Goal: Information Seeking & Learning: Learn about a topic

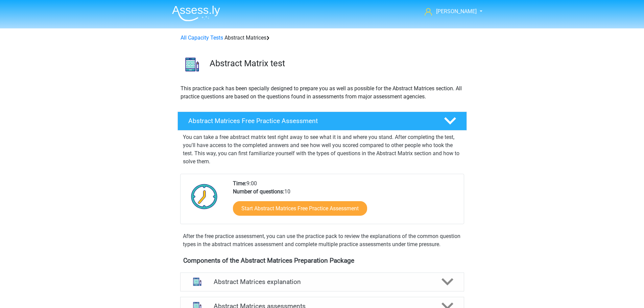
scroll to position [302, 0]
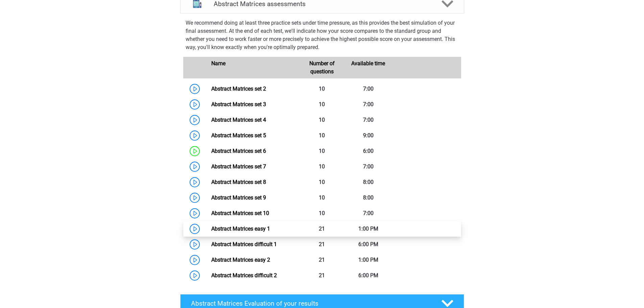
click at [254, 232] on link "Abstract Matrices easy 1" at bounding box center [240, 229] width 59 height 6
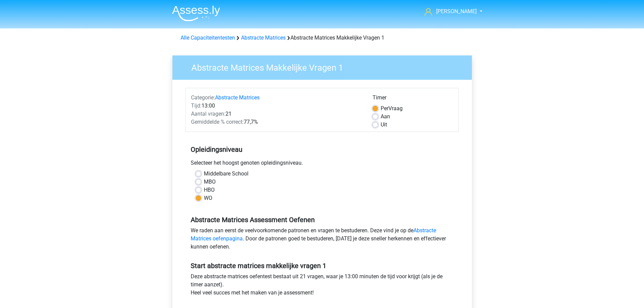
click at [381, 126] on label "Uit" at bounding box center [384, 125] width 6 height 8
click at [374, 126] on input "Uit" at bounding box center [375, 124] width 5 height 7
radio input "true"
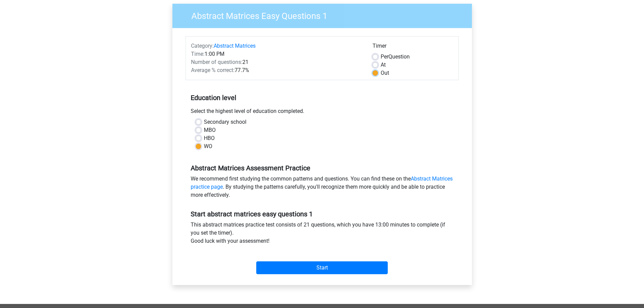
scroll to position [101, 0]
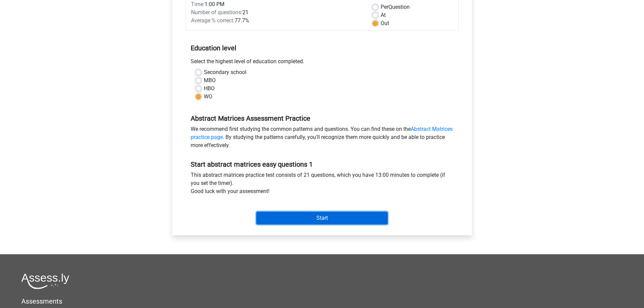
click at [317, 218] on input "Start" at bounding box center [322, 218] width 132 height 13
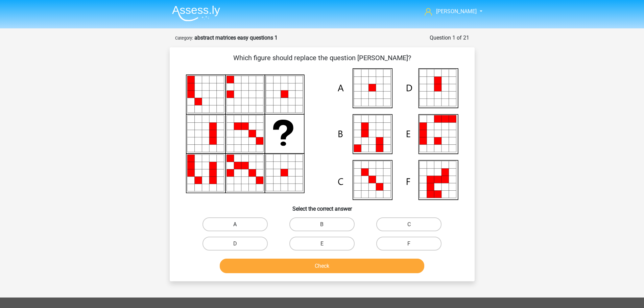
click at [246, 222] on label "A" at bounding box center [235, 224] width 65 height 14
click at [239, 224] on input "A" at bounding box center [237, 226] width 4 height 4
radio input "true"
click at [302, 262] on button "Check" at bounding box center [322, 266] width 205 height 15
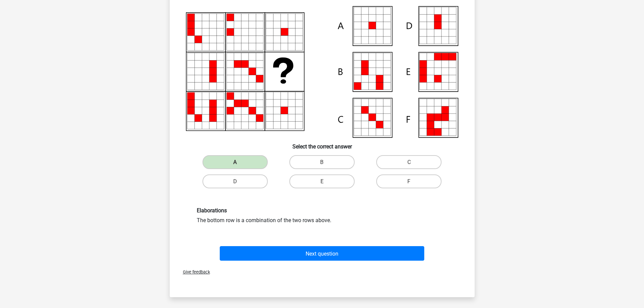
scroll to position [101, 0]
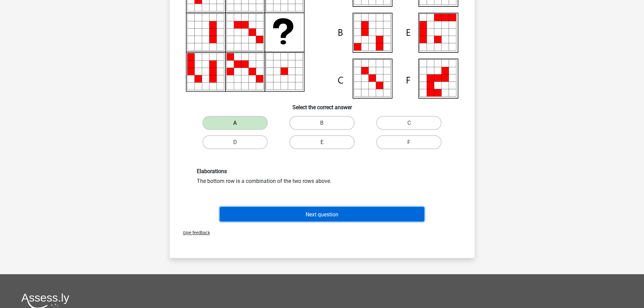
click at [329, 214] on font "Next question" at bounding box center [322, 214] width 33 height 6
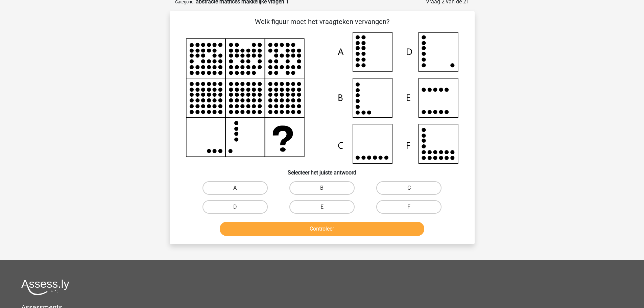
scroll to position [34, 0]
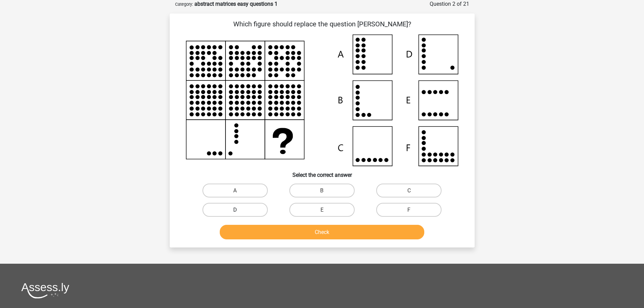
click at [225, 211] on label "D" at bounding box center [235, 210] width 65 height 14
click at [235, 211] on input "D" at bounding box center [237, 212] width 4 height 4
radio input "true"
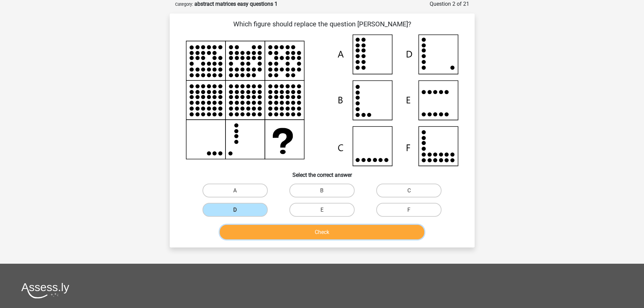
click at [306, 233] on button "Check" at bounding box center [322, 232] width 205 height 15
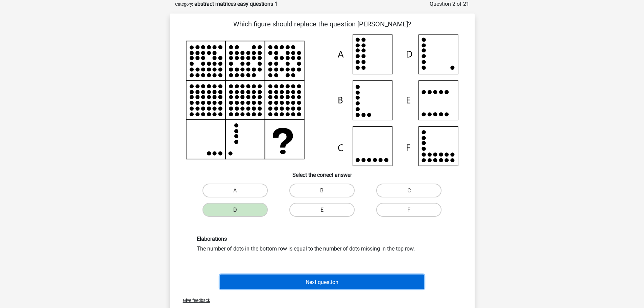
click at [329, 282] on font "Next question" at bounding box center [322, 282] width 33 height 6
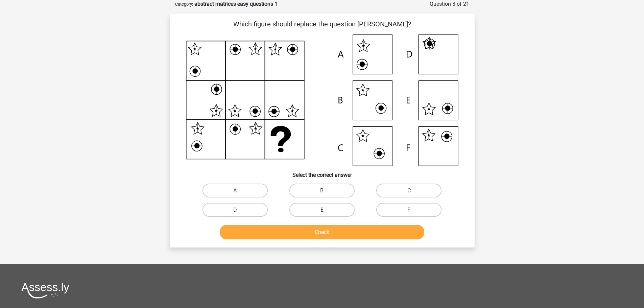
click at [402, 211] on label "F" at bounding box center [408, 210] width 65 height 14
click at [409, 211] on input "F" at bounding box center [411, 212] width 4 height 4
radio input "true"
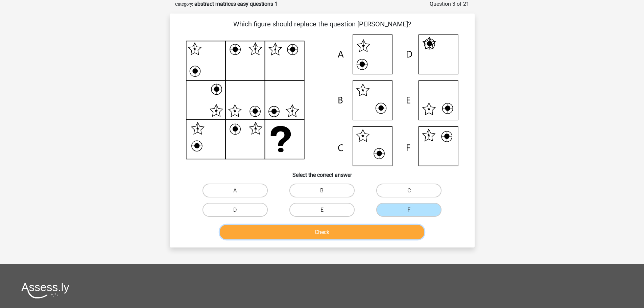
click at [337, 237] on button "Check" at bounding box center [322, 232] width 205 height 15
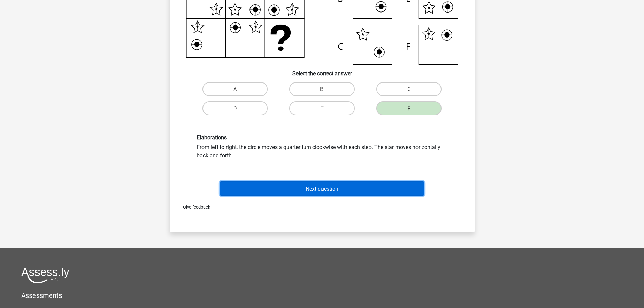
click at [320, 192] on button "Next question" at bounding box center [322, 188] width 205 height 15
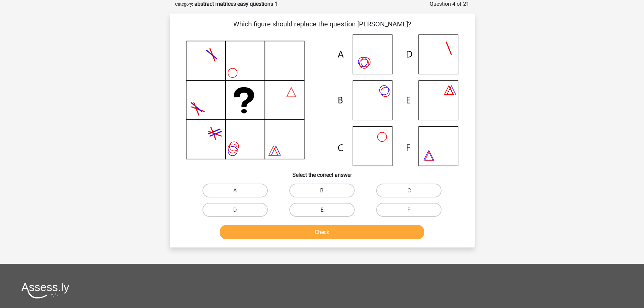
click at [320, 190] on font "B" at bounding box center [321, 190] width 3 height 6
click at [322, 190] on input "B" at bounding box center [324, 192] width 4 height 4
radio input "true"
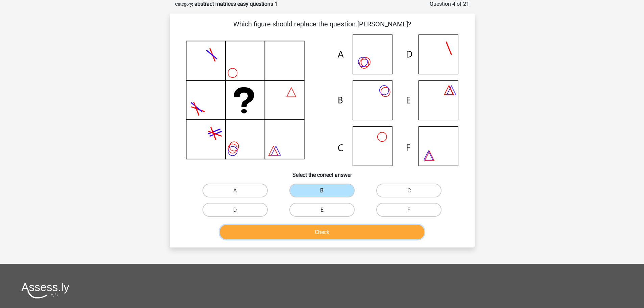
click at [320, 236] on button "Check" at bounding box center [322, 232] width 205 height 15
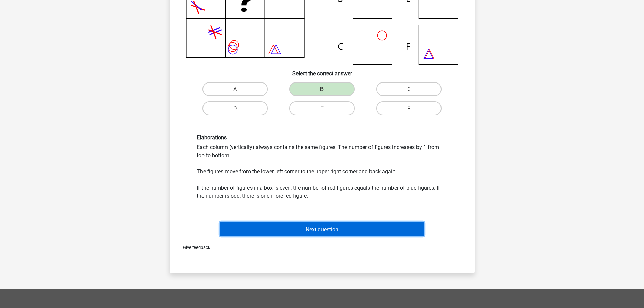
click at [330, 225] on button "Next question" at bounding box center [322, 229] width 205 height 15
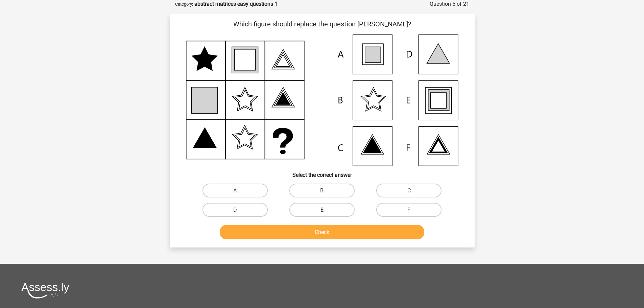
click at [325, 210] on input "E" at bounding box center [324, 212] width 4 height 4
radio input "true"
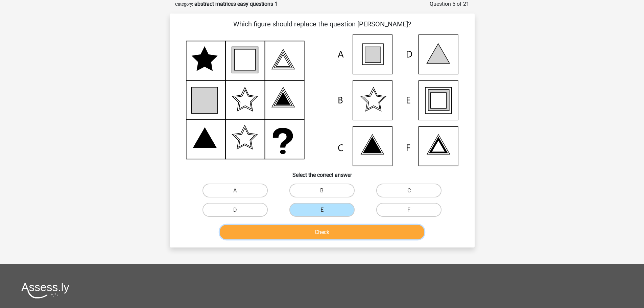
click at [327, 231] on font "Check" at bounding box center [322, 232] width 15 height 6
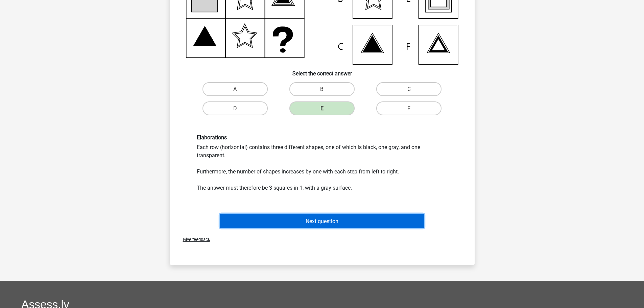
click at [342, 219] on button "Next question" at bounding box center [322, 221] width 205 height 15
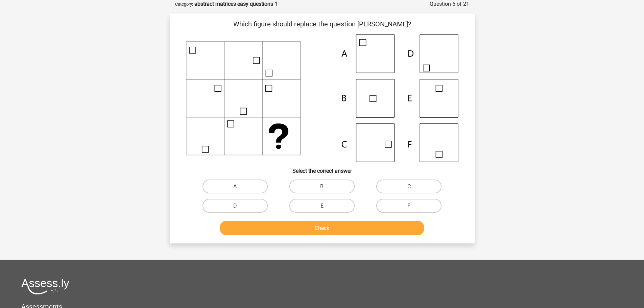
click at [427, 184] on label "C" at bounding box center [408, 187] width 65 height 14
click at [414, 186] on input "C" at bounding box center [411, 188] width 4 height 4
radio input "true"
click at [332, 231] on button "Check" at bounding box center [322, 228] width 205 height 15
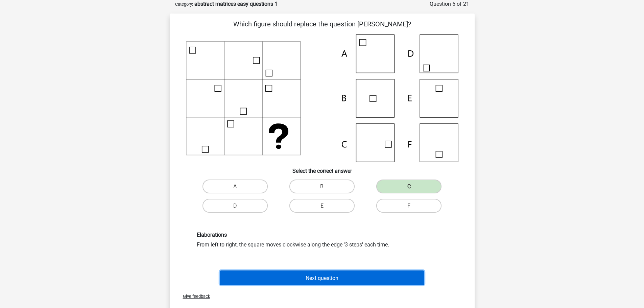
click at [325, 277] on font "Next question" at bounding box center [322, 278] width 33 height 6
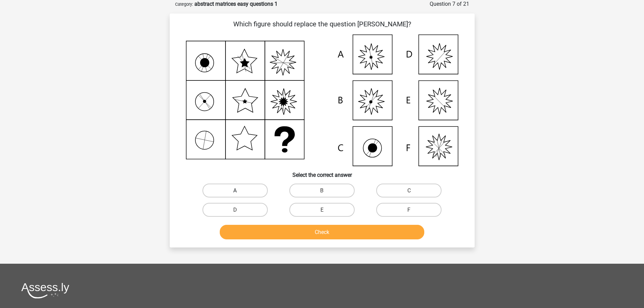
click at [247, 191] on label "A" at bounding box center [235, 191] width 65 height 14
click at [239, 191] on input "A" at bounding box center [237, 192] width 4 height 4
radio input "true"
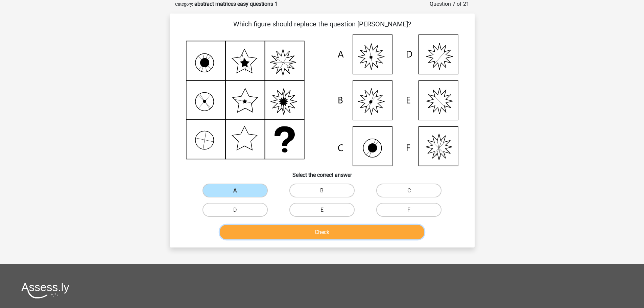
click at [323, 229] on font "Check" at bounding box center [322, 232] width 15 height 6
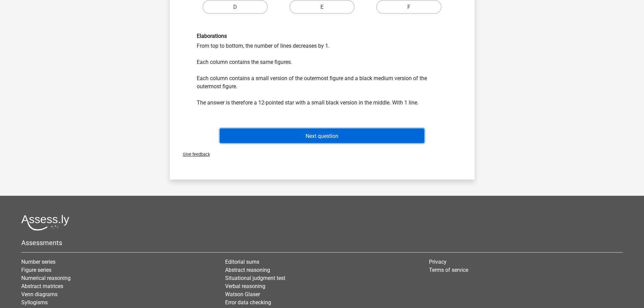
click at [323, 135] on font "Next question" at bounding box center [322, 136] width 33 height 6
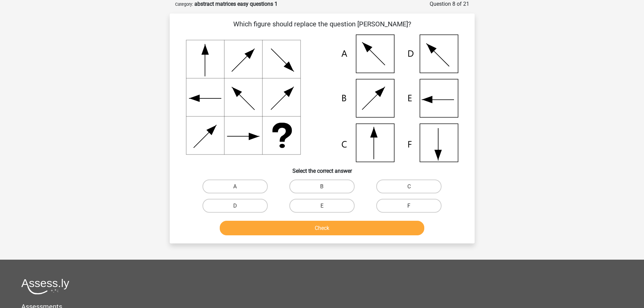
click at [395, 204] on label "F" at bounding box center [408, 206] width 65 height 14
click at [409, 206] on input "F" at bounding box center [411, 208] width 4 height 4
radio input "true"
click at [346, 231] on button "Check" at bounding box center [322, 228] width 205 height 15
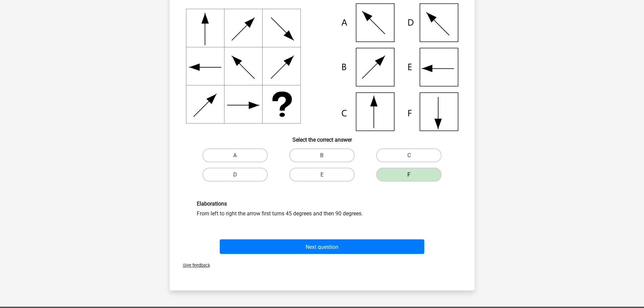
scroll to position [68, 0]
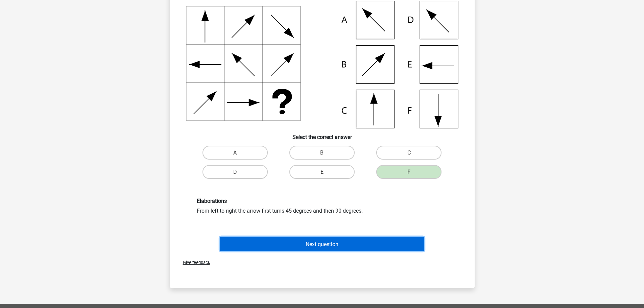
click at [325, 244] on font "Next question" at bounding box center [322, 244] width 33 height 6
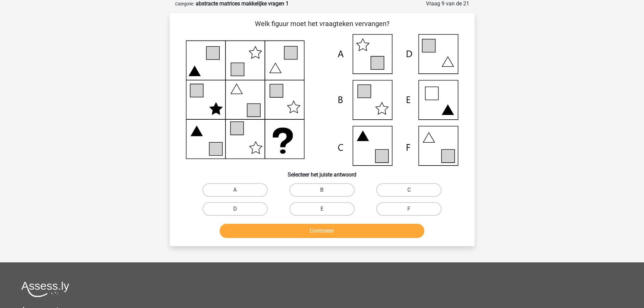
scroll to position [34, 0]
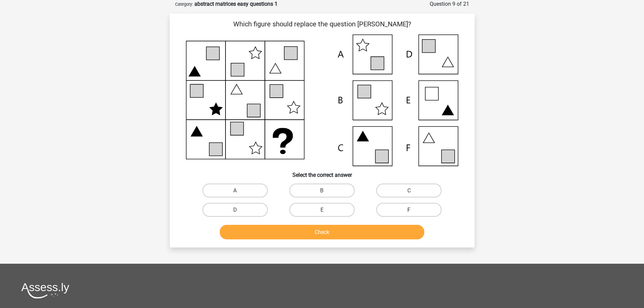
click at [396, 211] on label "F" at bounding box center [408, 210] width 65 height 14
click at [409, 211] on input "F" at bounding box center [411, 212] width 4 height 4
radio input "true"
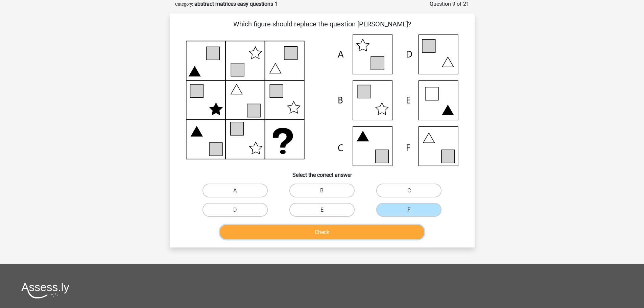
click at [361, 238] on button "Check" at bounding box center [322, 232] width 205 height 15
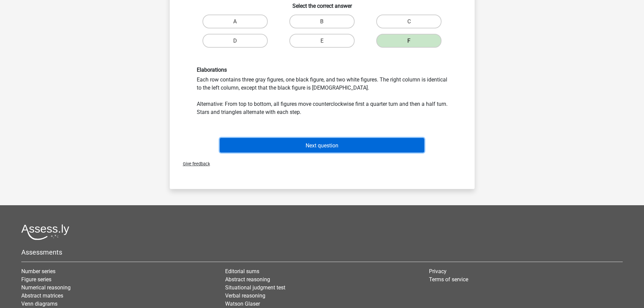
click at [351, 150] on button "Next question" at bounding box center [322, 145] width 205 height 15
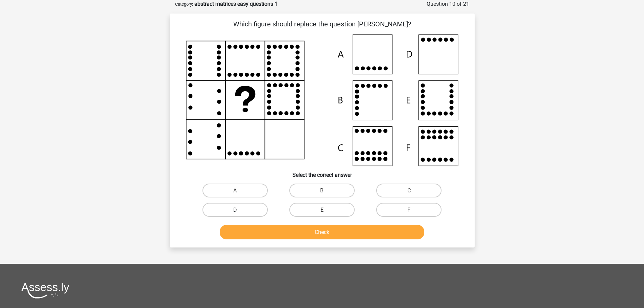
click at [231, 212] on label "D" at bounding box center [235, 210] width 65 height 14
click at [235, 212] on input "D" at bounding box center [237, 212] width 4 height 4
radio input "true"
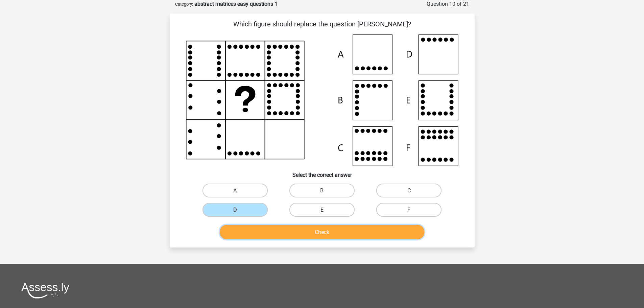
click at [320, 228] on button "Check" at bounding box center [322, 232] width 205 height 15
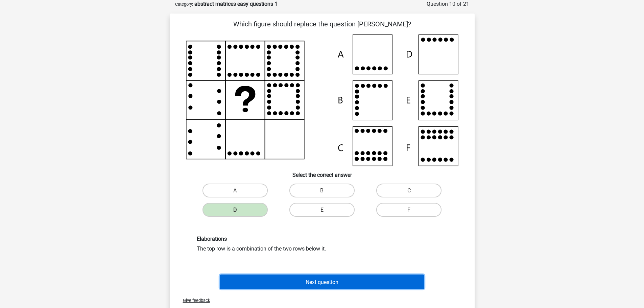
click at [324, 280] on font "Next question" at bounding box center [322, 282] width 33 height 6
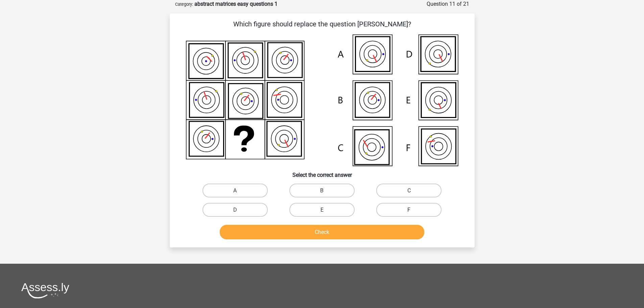
click at [387, 209] on label "F" at bounding box center [408, 210] width 65 height 14
click at [409, 210] on input "F" at bounding box center [411, 212] width 4 height 4
radio input "true"
click at [363, 240] on div "Check" at bounding box center [322, 233] width 261 height 17
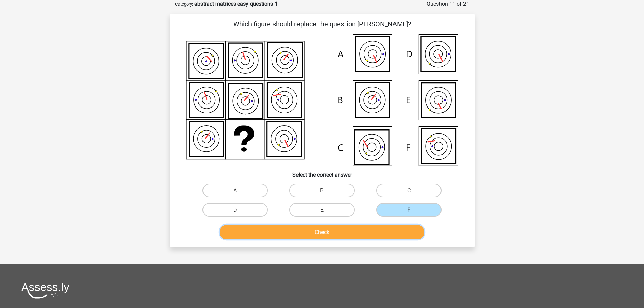
click at [365, 234] on button "Check" at bounding box center [322, 232] width 205 height 15
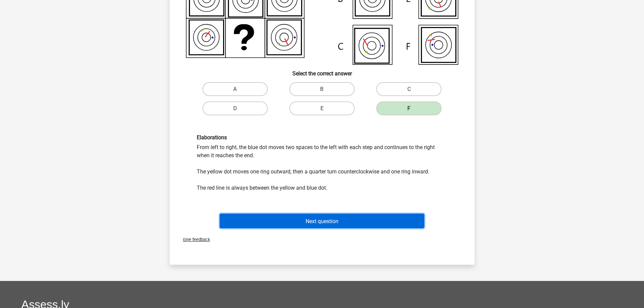
click at [349, 220] on button "Next question" at bounding box center [322, 221] width 205 height 15
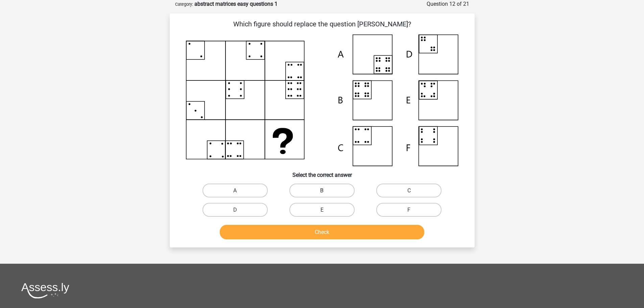
click at [309, 188] on label "B" at bounding box center [321, 191] width 65 height 14
click at [322, 190] on input "B" at bounding box center [324, 192] width 4 height 4
radio input "true"
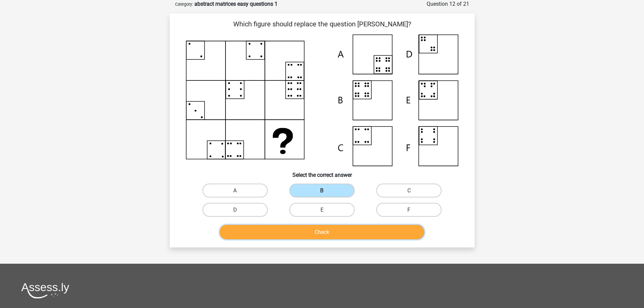
click at [313, 232] on button "Check" at bounding box center [322, 232] width 205 height 15
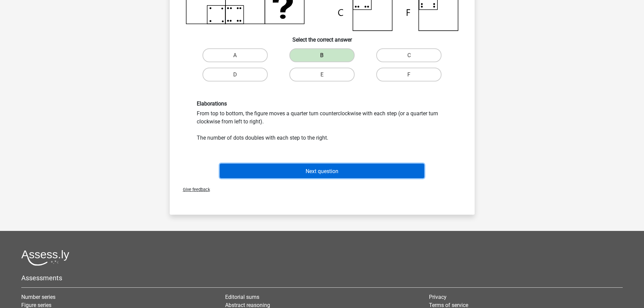
click at [330, 171] on font "Next question" at bounding box center [322, 171] width 33 height 6
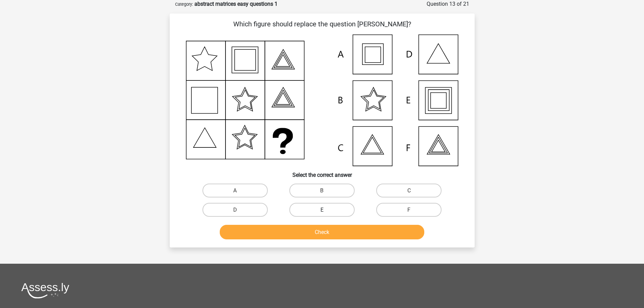
click at [339, 209] on label "E" at bounding box center [321, 210] width 65 height 14
click at [326, 210] on input "E" at bounding box center [324, 212] width 4 height 4
radio input "true"
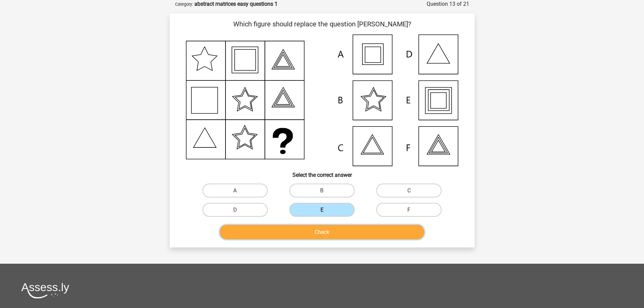
click at [341, 229] on button "Check" at bounding box center [322, 232] width 205 height 15
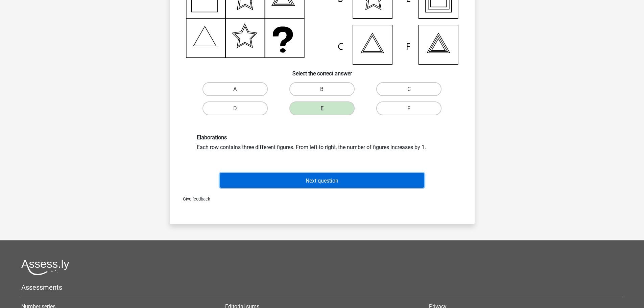
click at [356, 179] on button "Next question" at bounding box center [322, 180] width 205 height 15
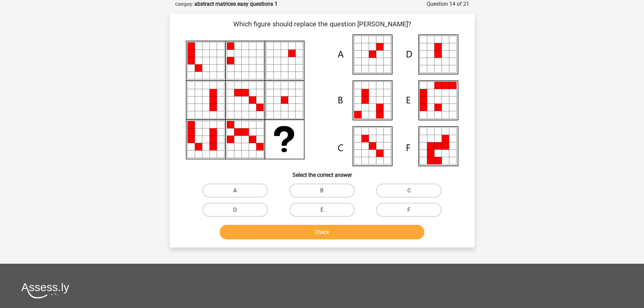
click at [231, 187] on label "A" at bounding box center [235, 191] width 65 height 14
click at [235, 190] on input "A" at bounding box center [237, 192] width 4 height 4
radio input "true"
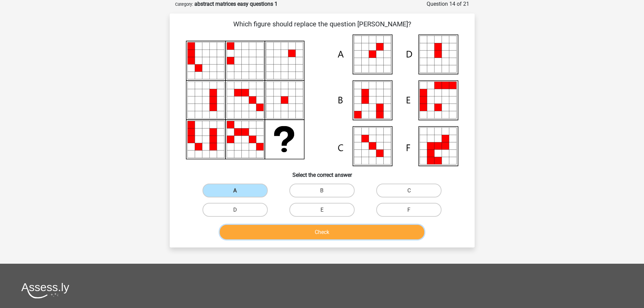
click at [334, 228] on button "Check" at bounding box center [322, 232] width 205 height 15
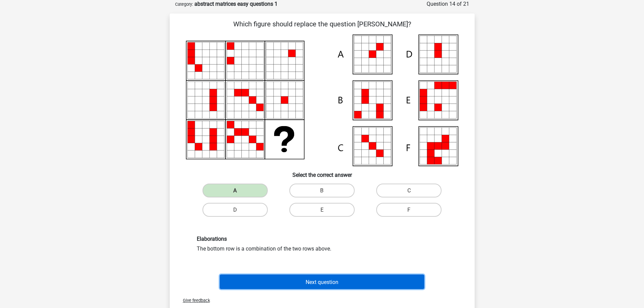
click at [326, 276] on button "Next question" at bounding box center [322, 282] width 205 height 15
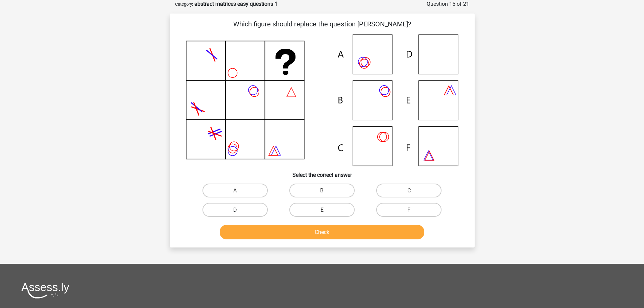
click at [241, 211] on label "D" at bounding box center [235, 210] width 65 height 14
click at [239, 211] on input "D" at bounding box center [237, 212] width 4 height 4
radio input "true"
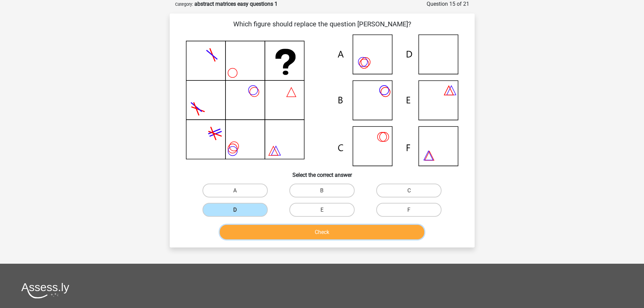
click at [341, 233] on button "Check" at bounding box center [322, 232] width 205 height 15
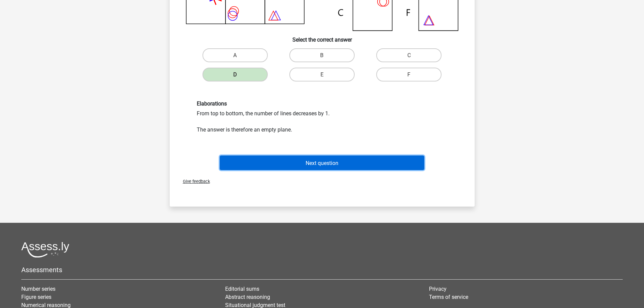
click at [315, 162] on font "Next question" at bounding box center [322, 163] width 33 height 6
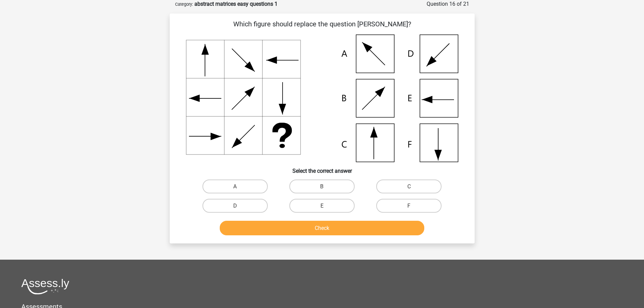
click at [395, 197] on div "F" at bounding box center [408, 205] width 87 height 19
click at [391, 208] on label "F" at bounding box center [408, 206] width 65 height 14
click at [409, 208] on input "F" at bounding box center [411, 208] width 4 height 4
radio input "true"
click at [359, 227] on button "Check" at bounding box center [322, 228] width 205 height 15
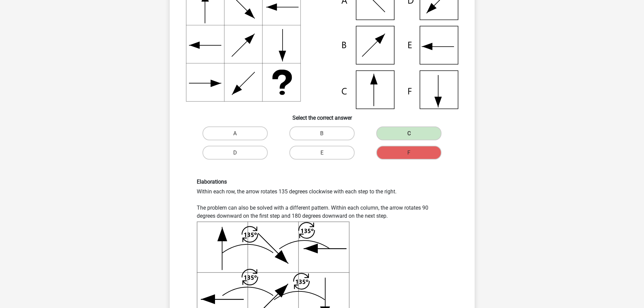
scroll to position [101, 0]
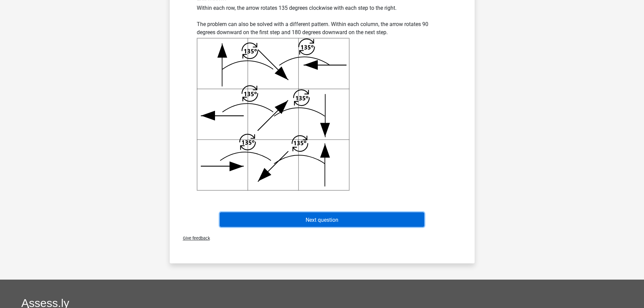
click at [340, 219] on button "Next question" at bounding box center [322, 219] width 205 height 15
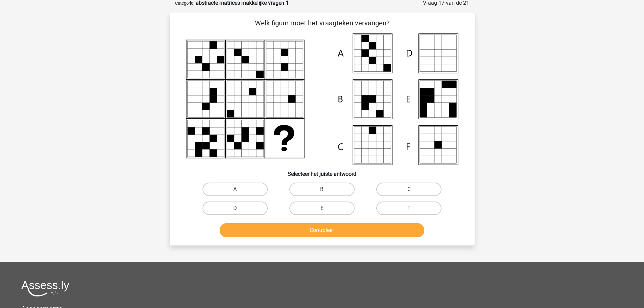
scroll to position [34, 0]
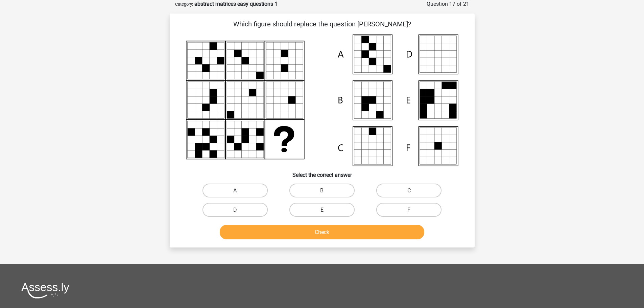
drag, startPoint x: 255, startPoint y: 190, endPoint x: 260, endPoint y: 192, distance: 5.5
click at [255, 190] on label "A" at bounding box center [235, 191] width 65 height 14
click at [239, 190] on input "A" at bounding box center [237, 192] width 4 height 4
radio input "true"
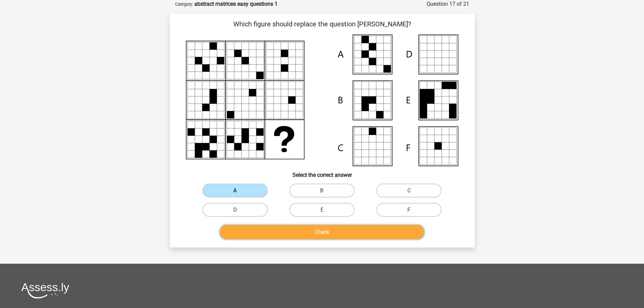
click at [310, 231] on button "Check" at bounding box center [322, 232] width 205 height 15
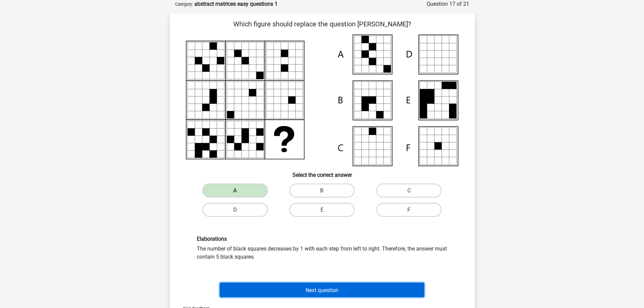
click at [325, 288] on font "Next question" at bounding box center [322, 290] width 33 height 6
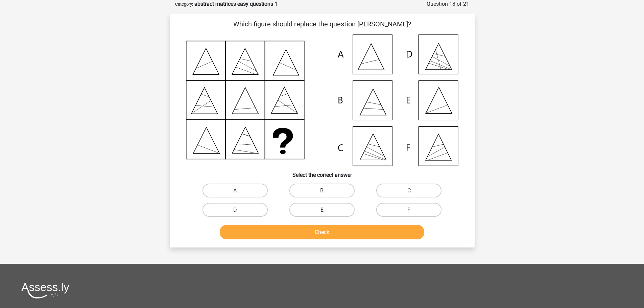
click at [405, 212] on label "F" at bounding box center [408, 210] width 65 height 14
click at [409, 212] on input "F" at bounding box center [411, 212] width 4 height 4
radio input "true"
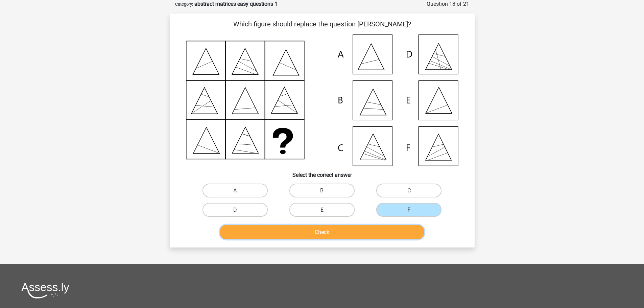
click at [357, 232] on button "Check" at bounding box center [322, 232] width 205 height 15
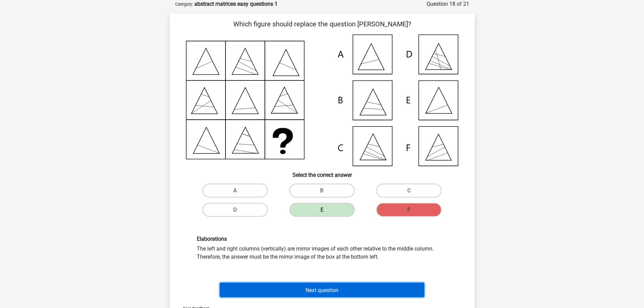
click at [337, 292] on font "Next question" at bounding box center [322, 290] width 33 height 6
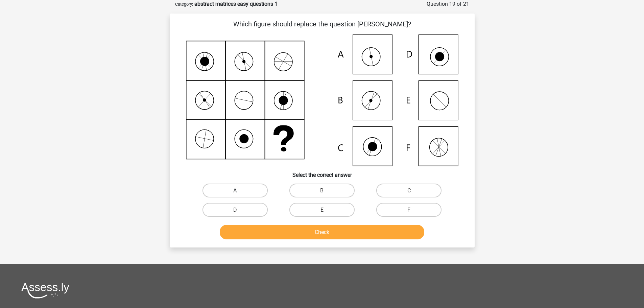
click at [244, 189] on label "A" at bounding box center [235, 191] width 65 height 14
click at [239, 190] on input "A" at bounding box center [237, 192] width 4 height 4
radio input "true"
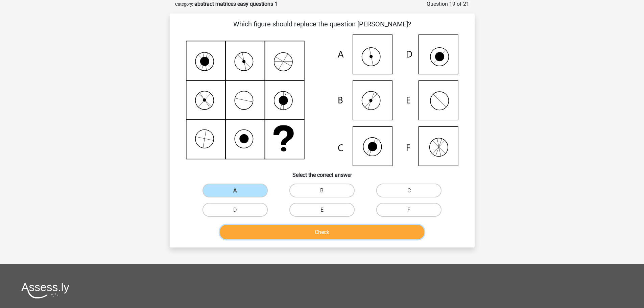
click at [329, 236] on button "Check" at bounding box center [322, 232] width 205 height 15
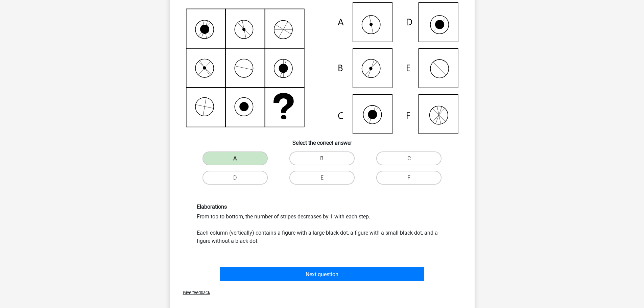
scroll to position [68, 0]
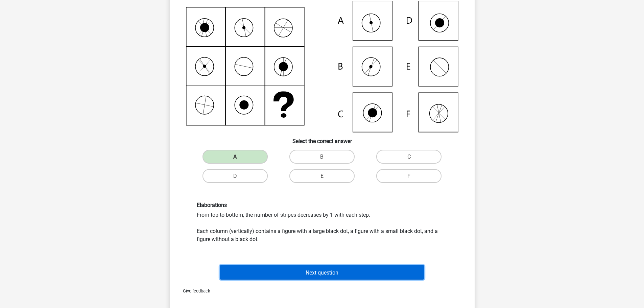
click at [317, 272] on font "Next question" at bounding box center [322, 272] width 33 height 6
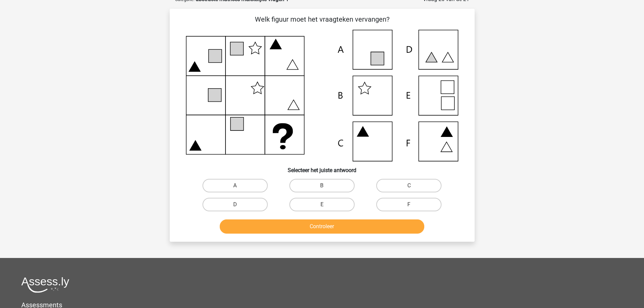
scroll to position [34, 0]
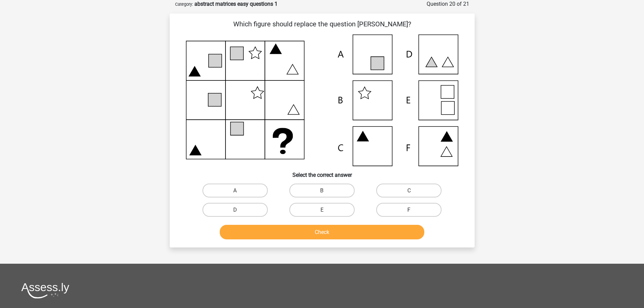
drag, startPoint x: 416, startPoint y: 193, endPoint x: 396, endPoint y: 205, distance: 23.0
click at [416, 192] on label "C" at bounding box center [408, 191] width 65 height 14
click at [414, 192] on input "C" at bounding box center [411, 192] width 4 height 4
radio input "true"
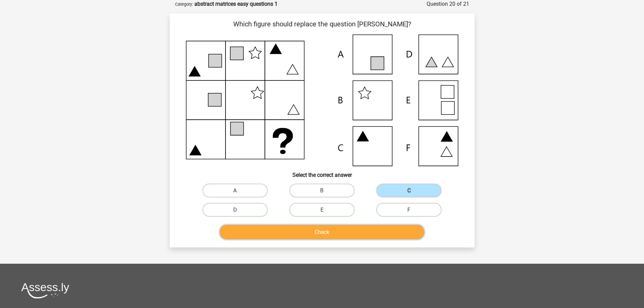
click at [348, 228] on button "Check" at bounding box center [322, 232] width 205 height 15
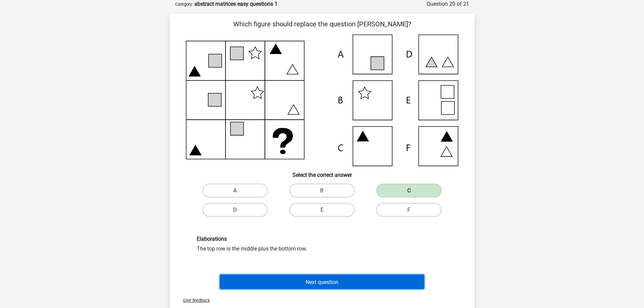
click at [332, 281] on font "Next question" at bounding box center [322, 282] width 33 height 6
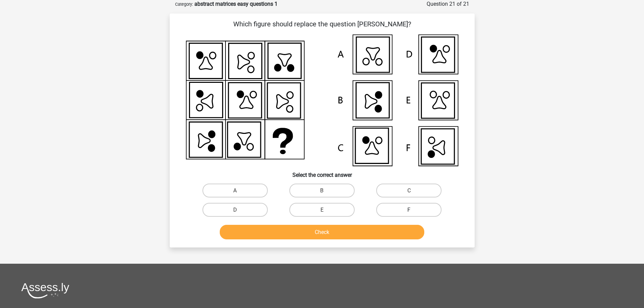
click at [390, 210] on label "F" at bounding box center [408, 210] width 65 height 14
click at [409, 210] on input "F" at bounding box center [411, 212] width 4 height 4
radio input "true"
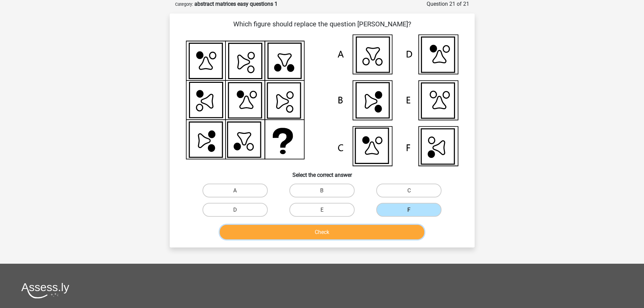
click at [356, 233] on button "Check" at bounding box center [322, 232] width 205 height 15
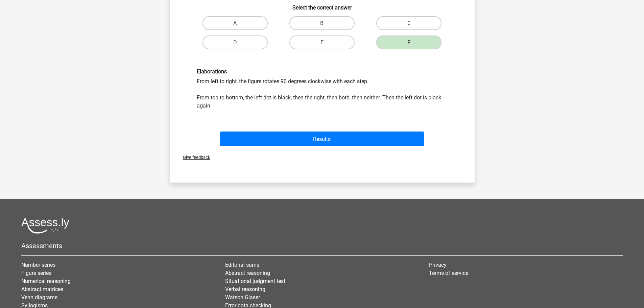
scroll to position [203, 0]
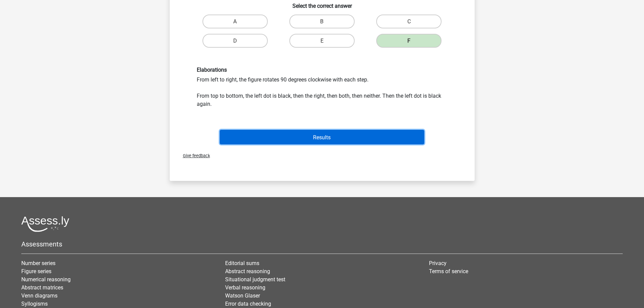
click at [323, 137] on font "Results" at bounding box center [322, 137] width 18 height 6
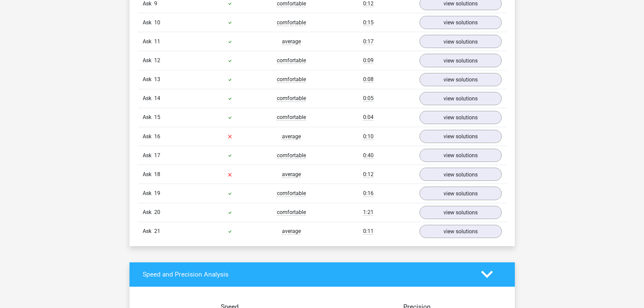
scroll to position [642, 0]
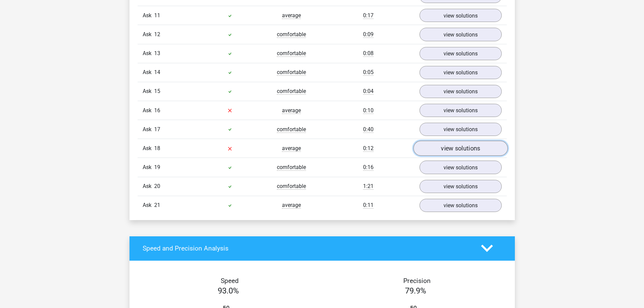
click at [447, 147] on font "view solutions" at bounding box center [460, 148] width 39 height 7
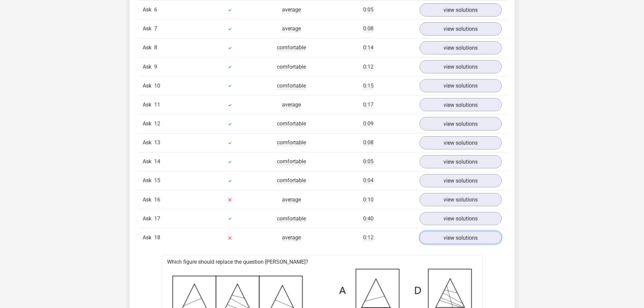
scroll to position [541, 0]
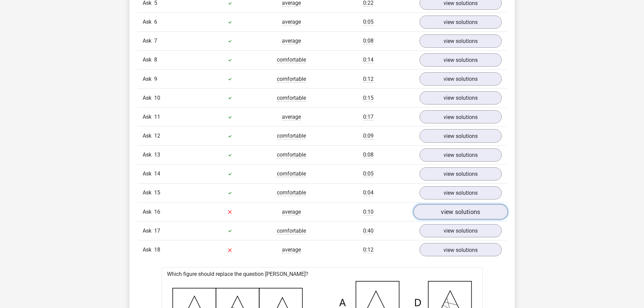
click at [451, 208] on font "view solutions" at bounding box center [460, 211] width 39 height 7
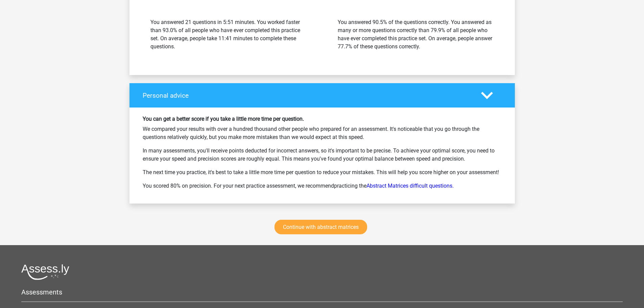
scroll to position [1921, 0]
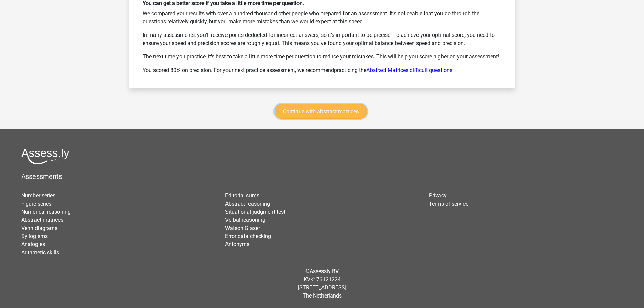
click at [310, 106] on link "Continue with abstract matrices" at bounding box center [321, 111] width 93 height 15
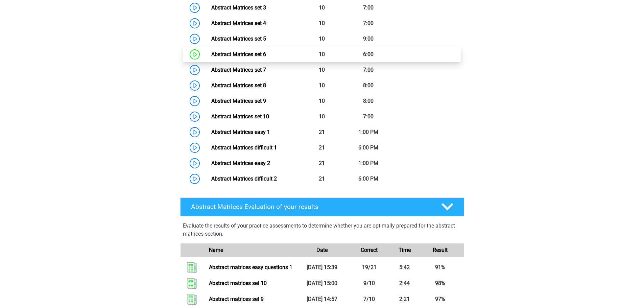
scroll to position [438, 0]
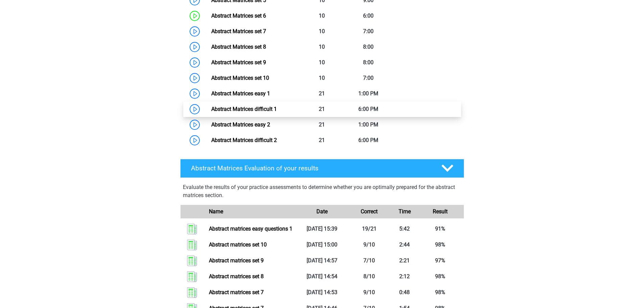
click at [247, 112] on link "Abstract Matrices difficult 1" at bounding box center [244, 109] width 66 height 6
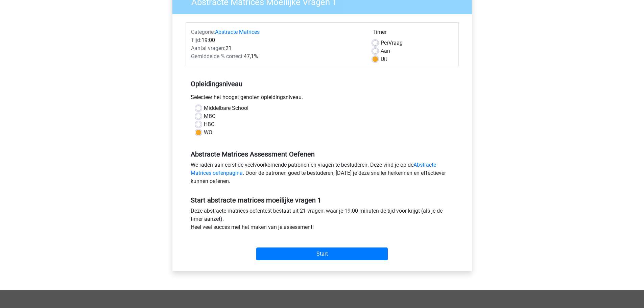
scroll to position [169, 0]
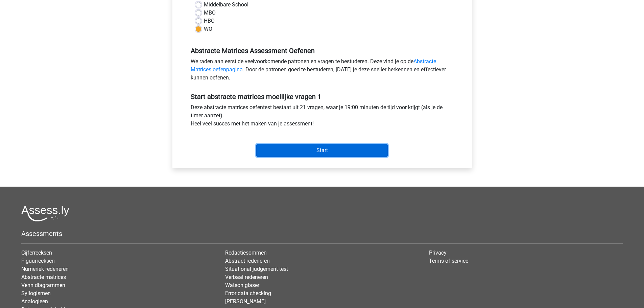
click at [318, 148] on input "Start" at bounding box center [322, 150] width 132 height 13
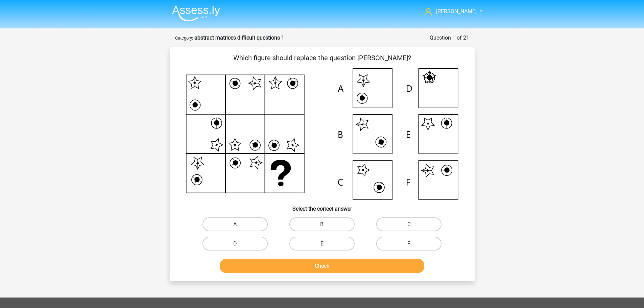
click at [325, 243] on input "E" at bounding box center [324, 245] width 4 height 4
radio input "true"
click at [333, 265] on button "Check" at bounding box center [322, 266] width 205 height 15
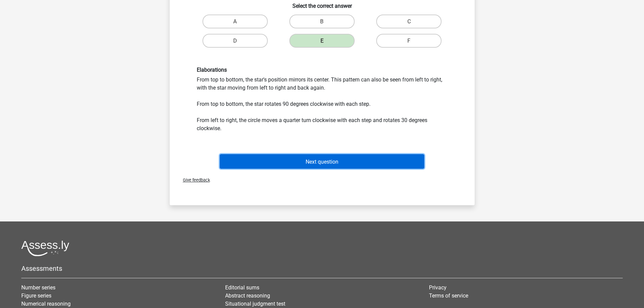
click at [333, 161] on font "Next question" at bounding box center [322, 161] width 33 height 6
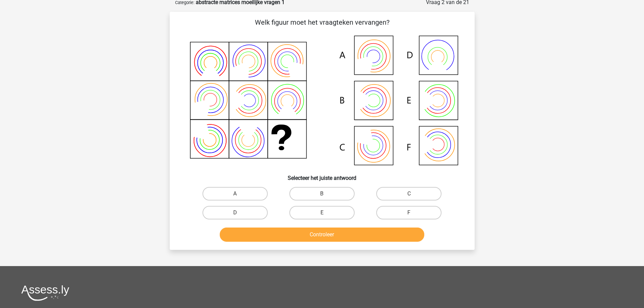
scroll to position [34, 0]
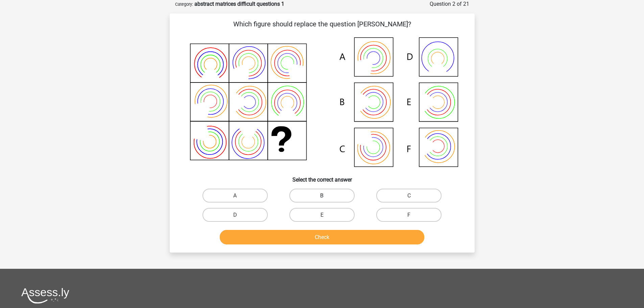
click at [315, 200] on label "B" at bounding box center [321, 196] width 65 height 14
click at [322, 200] on input "B" at bounding box center [324, 197] width 4 height 4
radio input "true"
click at [315, 200] on label "B" at bounding box center [321, 196] width 65 height 14
click at [322, 200] on input "B" at bounding box center [324, 197] width 4 height 4
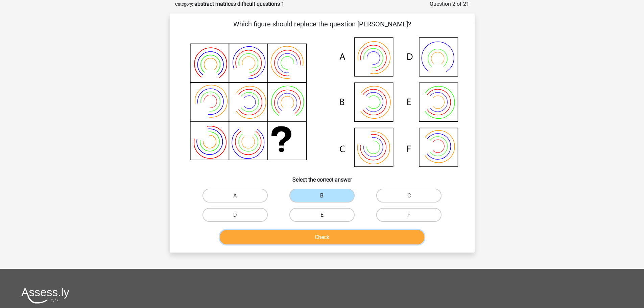
click at [311, 243] on button "Check" at bounding box center [322, 237] width 205 height 15
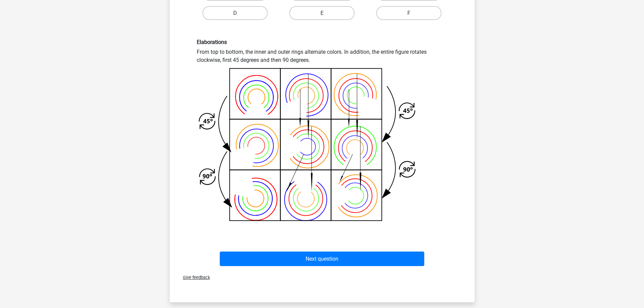
scroll to position [270, 0]
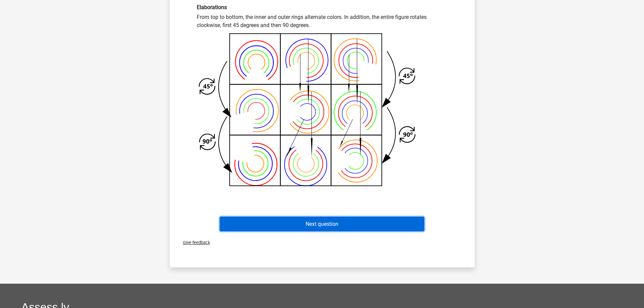
click at [318, 223] on font "Next question" at bounding box center [322, 224] width 33 height 6
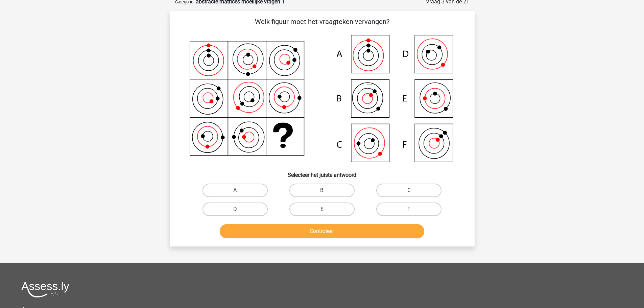
scroll to position [34, 0]
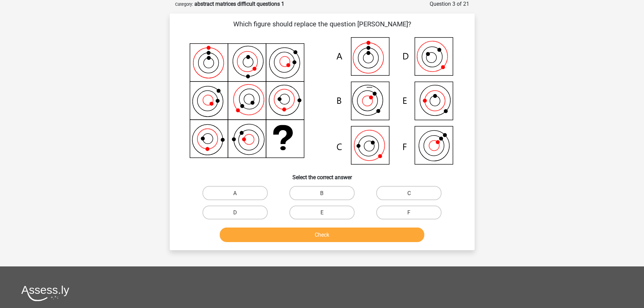
click at [418, 189] on label "C" at bounding box center [408, 193] width 65 height 14
click at [414, 193] on input "C" at bounding box center [411, 195] width 4 height 4
radio input "true"
drag, startPoint x: 341, startPoint y: 225, endPoint x: 334, endPoint y: 232, distance: 11.0
click at [340, 225] on div "Check" at bounding box center [322, 233] width 283 height 23
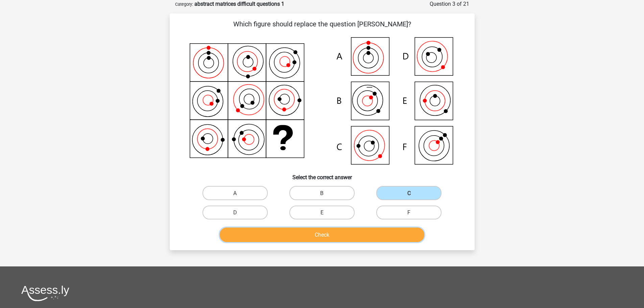
click at [334, 232] on button "Check" at bounding box center [322, 235] width 205 height 15
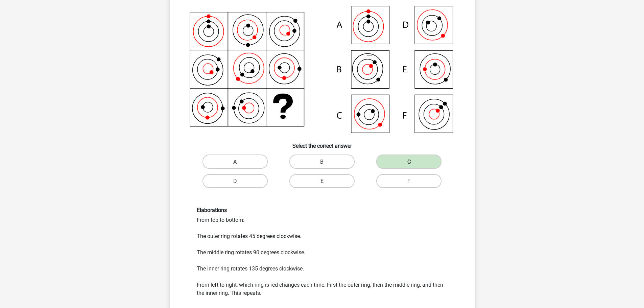
scroll to position [169, 0]
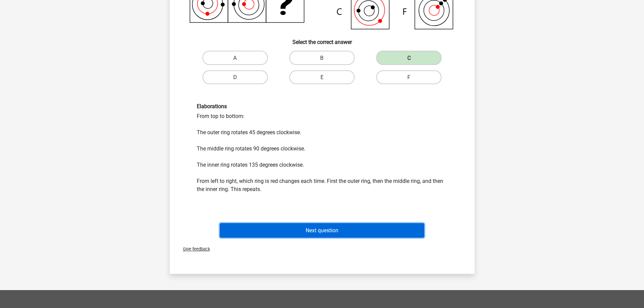
click at [340, 234] on button "Next question" at bounding box center [322, 230] width 205 height 15
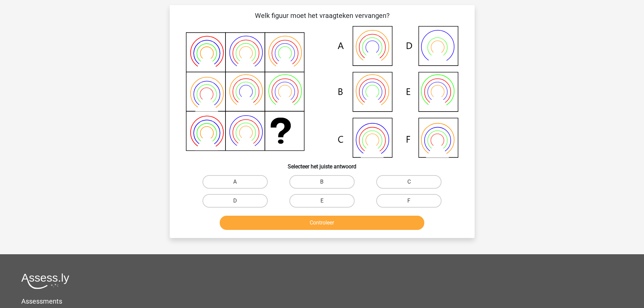
scroll to position [34, 0]
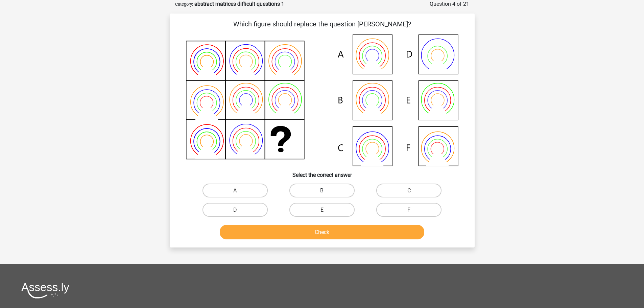
click at [327, 188] on label "B" at bounding box center [321, 191] width 65 height 14
click at [326, 190] on input "B" at bounding box center [324, 192] width 4 height 4
radio input "true"
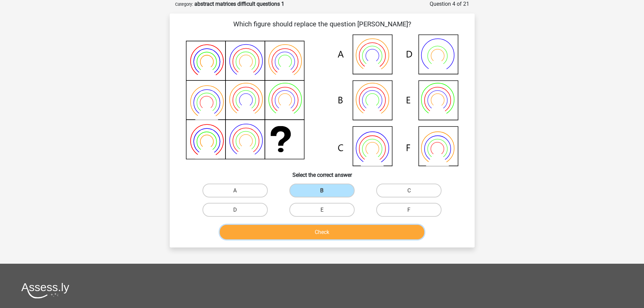
click at [324, 234] on font "Check" at bounding box center [322, 232] width 15 height 6
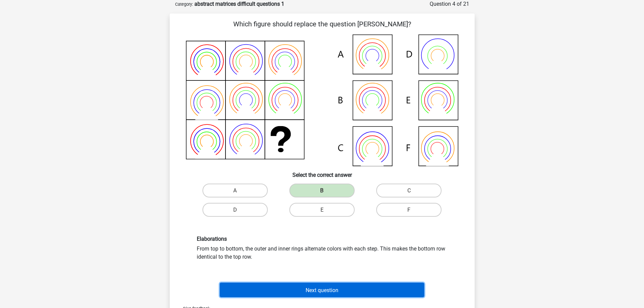
click at [317, 286] on button "Next question" at bounding box center [322, 290] width 205 height 15
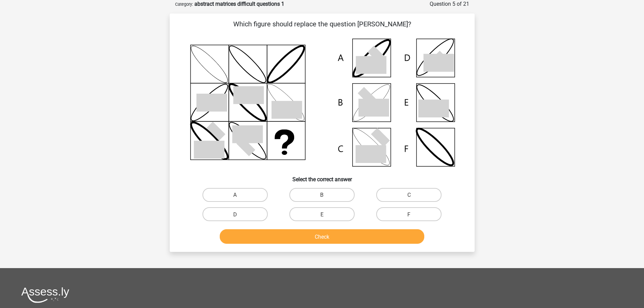
click at [412, 198] on input "C" at bounding box center [411, 197] width 4 height 4
radio input "true"
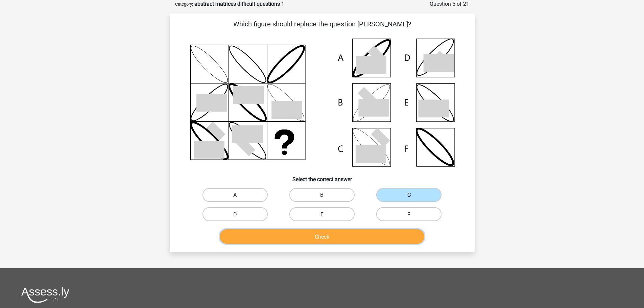
click at [318, 237] on font "Check" at bounding box center [322, 236] width 15 height 6
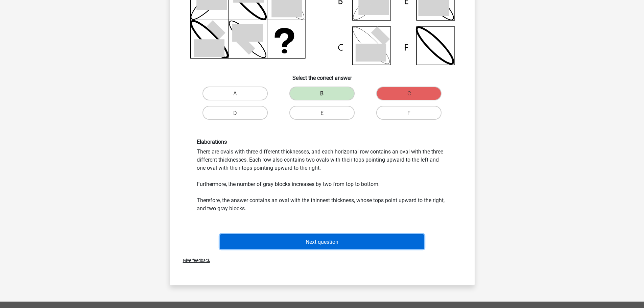
click at [327, 244] on font "Next question" at bounding box center [322, 242] width 33 height 6
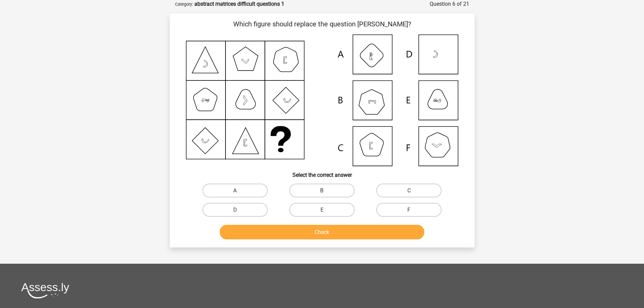
click at [311, 195] on label "B" at bounding box center [321, 191] width 65 height 14
click at [322, 195] on input "B" at bounding box center [324, 192] width 4 height 4
radio input "true"
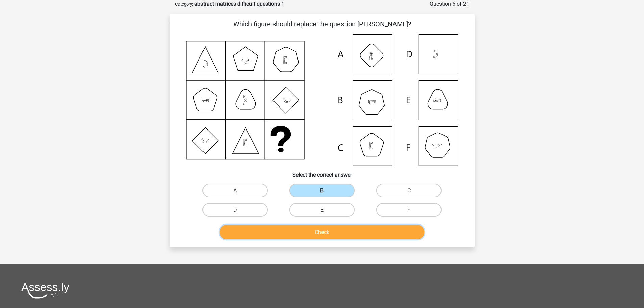
click at [329, 232] on font "Check" at bounding box center [322, 232] width 15 height 6
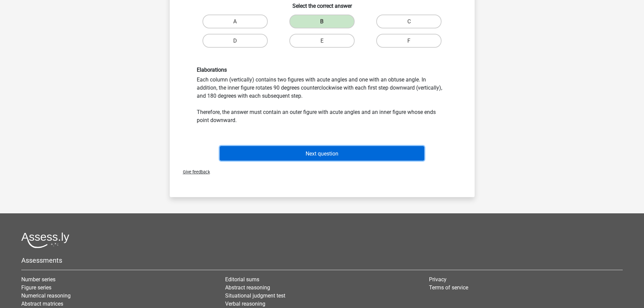
click at [327, 155] on font "Next question" at bounding box center [322, 153] width 33 height 6
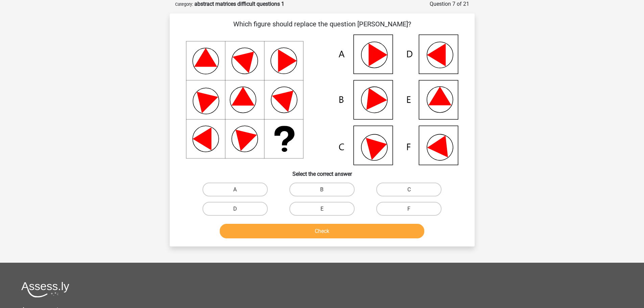
click at [323, 210] on input "E" at bounding box center [324, 211] width 4 height 4
radio input "true"
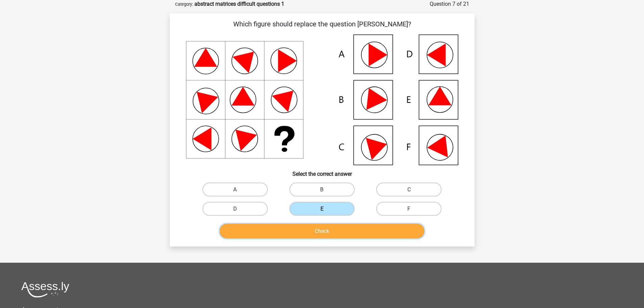
click at [322, 225] on button "Check" at bounding box center [322, 231] width 205 height 15
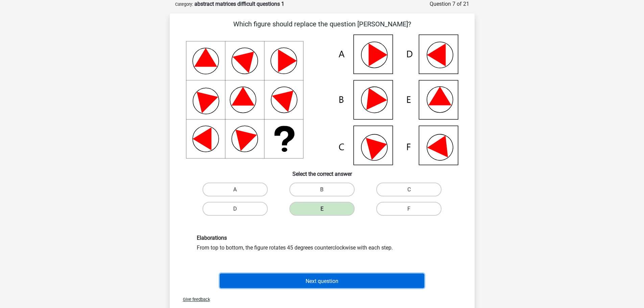
click at [315, 276] on button "Next question" at bounding box center [322, 281] width 205 height 15
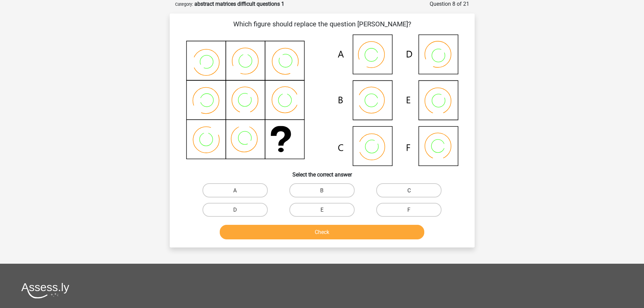
click at [410, 190] on font "C" at bounding box center [408, 190] width 3 height 6
click at [410, 190] on input "C" at bounding box center [411, 192] width 4 height 4
radio input "true"
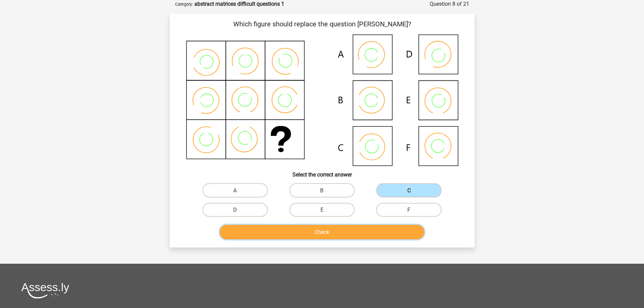
click at [358, 231] on button "Check" at bounding box center [322, 232] width 205 height 15
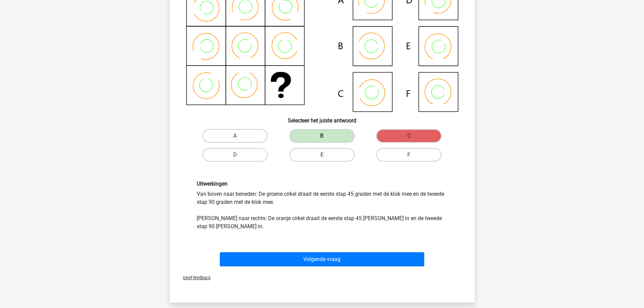
scroll to position [101, 0]
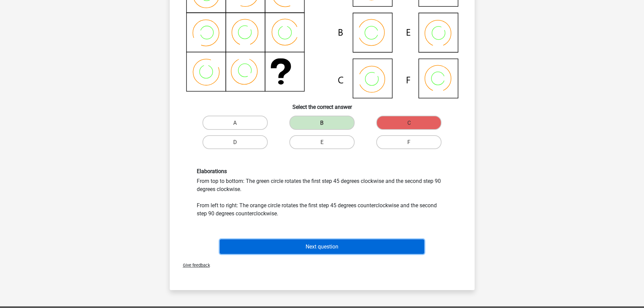
click at [331, 245] on font "Next question" at bounding box center [322, 246] width 33 height 6
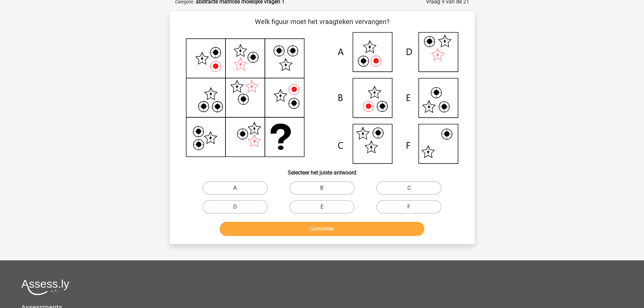
scroll to position [34, 0]
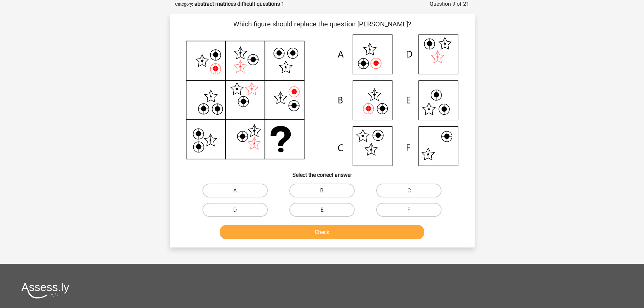
click at [242, 189] on label "A" at bounding box center [235, 191] width 65 height 14
click at [239, 190] on input "A" at bounding box center [237, 192] width 4 height 4
radio input "true"
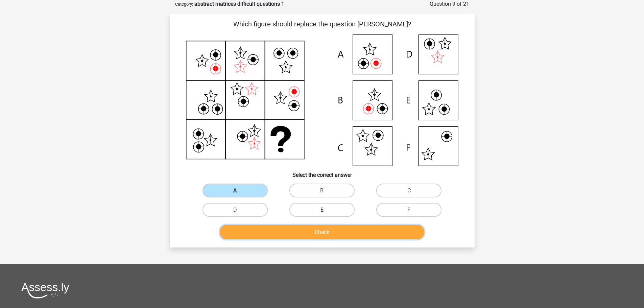
click at [287, 226] on button "Check" at bounding box center [322, 232] width 205 height 15
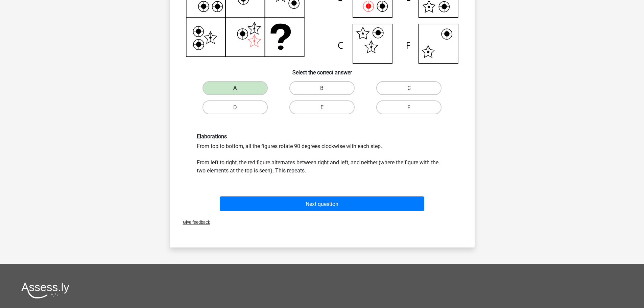
scroll to position [169, 0]
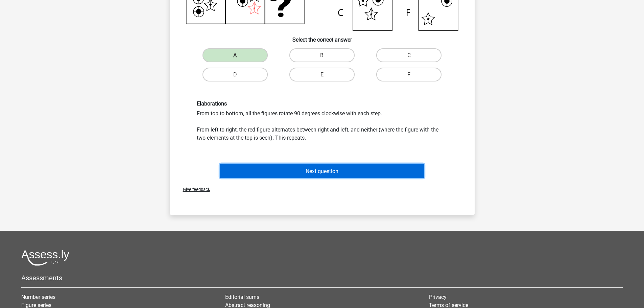
click at [323, 169] on font "Next question" at bounding box center [322, 171] width 33 height 6
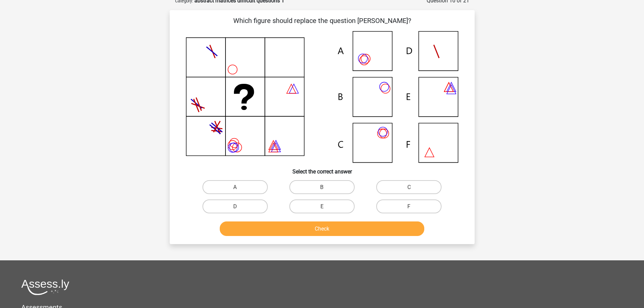
scroll to position [34, 0]
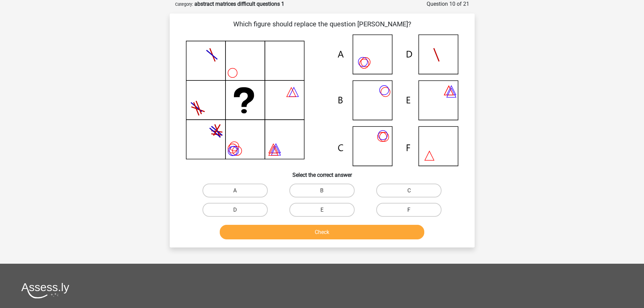
click at [404, 211] on label "F" at bounding box center [408, 210] width 65 height 14
click at [409, 211] on input "F" at bounding box center [411, 212] width 4 height 4
radio input "true"
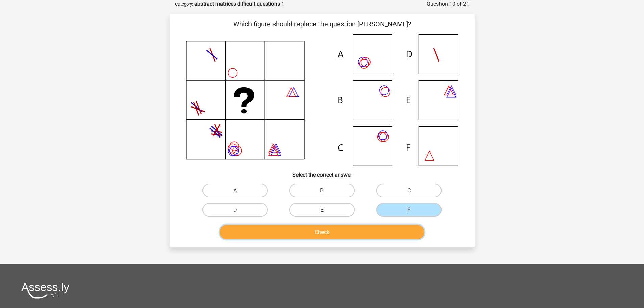
click at [362, 231] on button "Check" at bounding box center [322, 232] width 205 height 15
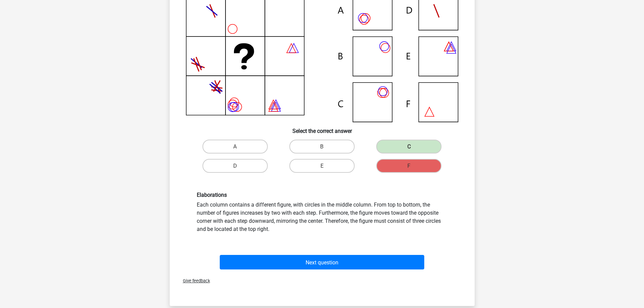
scroll to position [0, 0]
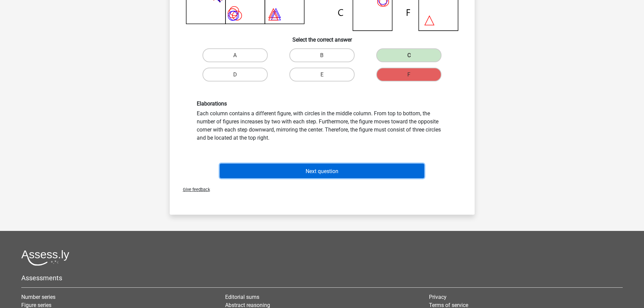
click at [335, 167] on button "Next question" at bounding box center [322, 171] width 205 height 15
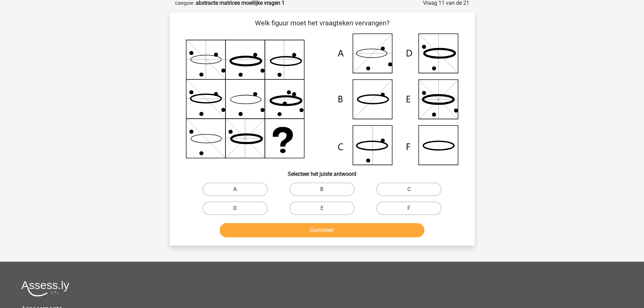
scroll to position [34, 0]
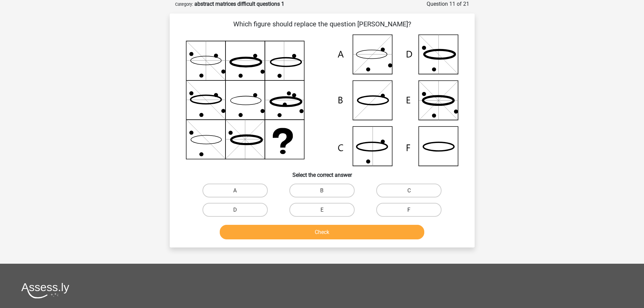
click at [401, 210] on label "F" at bounding box center [408, 210] width 65 height 14
click at [409, 210] on input "F" at bounding box center [411, 212] width 4 height 4
radio input "true"
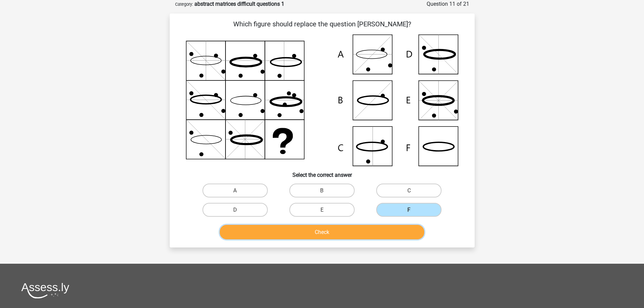
click at [369, 231] on button "Check" at bounding box center [322, 232] width 205 height 15
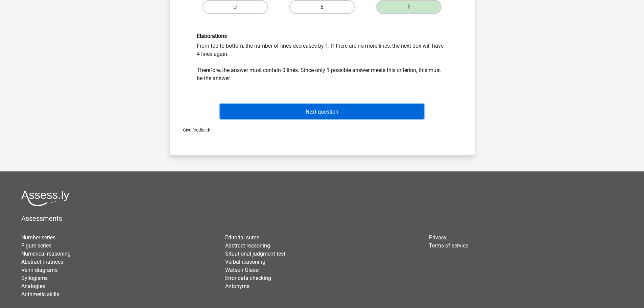
click at [364, 116] on button "Next question" at bounding box center [322, 111] width 205 height 15
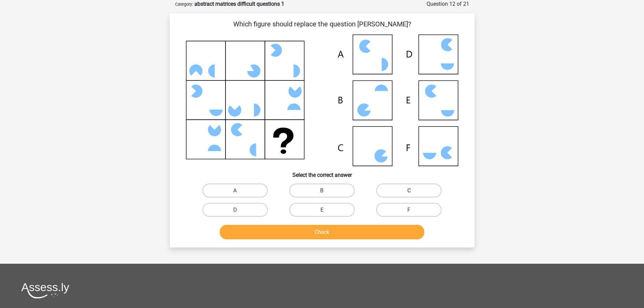
click at [429, 187] on label "C" at bounding box center [408, 191] width 65 height 14
click at [414, 190] on input "C" at bounding box center [411, 192] width 4 height 4
radio input "true"
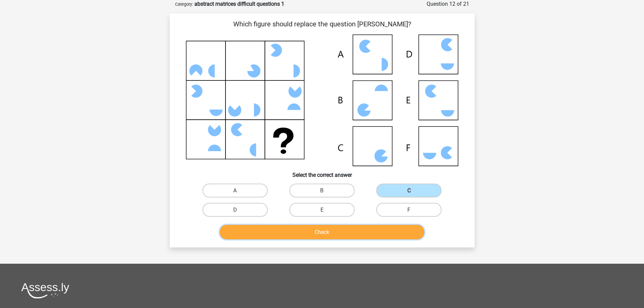
click at [354, 233] on button "Check" at bounding box center [322, 232] width 205 height 15
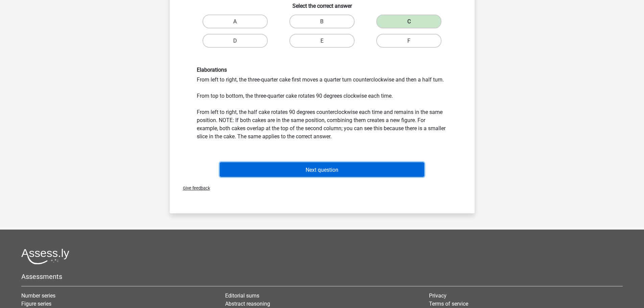
click at [339, 164] on button "Next question" at bounding box center [322, 169] width 205 height 15
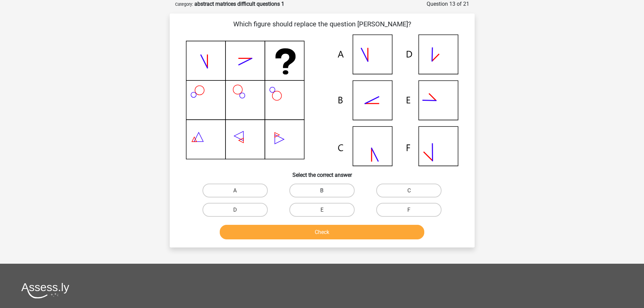
click at [316, 192] on label "B" at bounding box center [321, 191] width 65 height 14
click at [322, 192] on input "B" at bounding box center [324, 192] width 4 height 4
radio input "true"
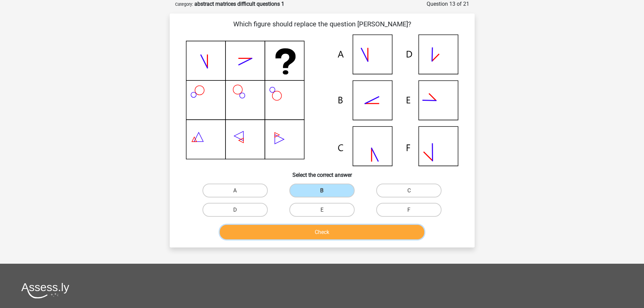
click at [323, 233] on font "Check" at bounding box center [322, 232] width 15 height 6
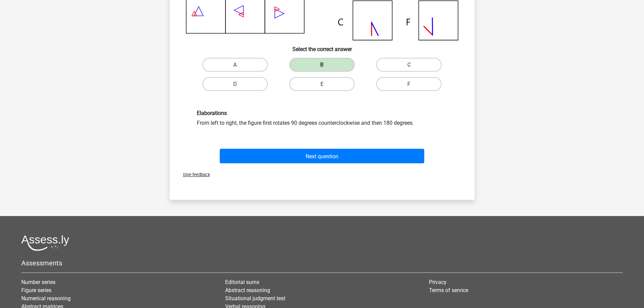
scroll to position [203, 0]
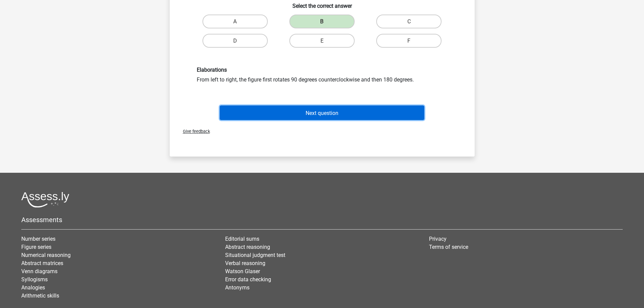
click at [325, 111] on font "Next question" at bounding box center [322, 113] width 33 height 6
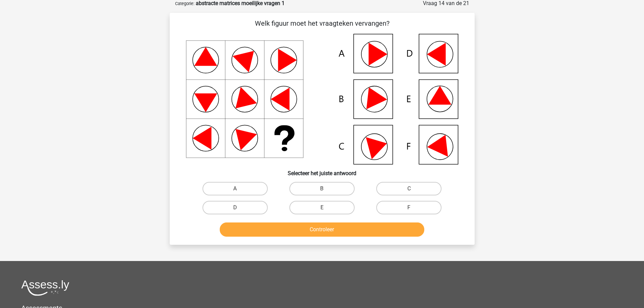
scroll to position [34, 0]
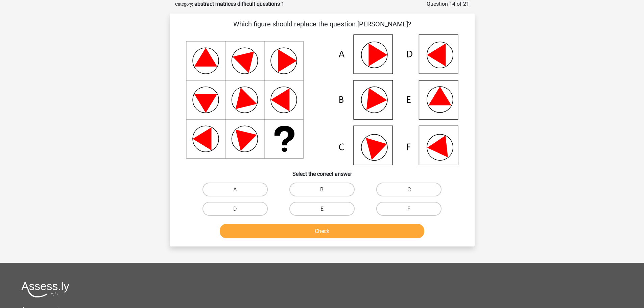
click at [323, 209] on input "E" at bounding box center [324, 211] width 4 height 4
radio input "true"
click at [330, 229] on button "Check" at bounding box center [322, 231] width 205 height 15
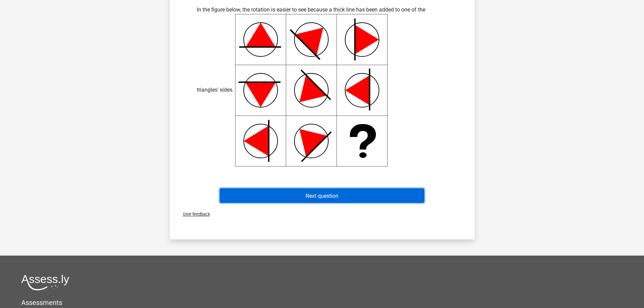
click at [333, 195] on font "Next question" at bounding box center [322, 195] width 33 height 6
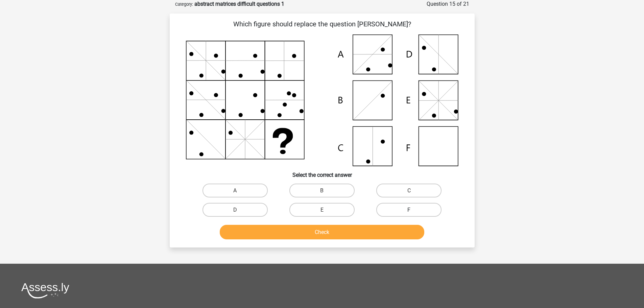
click at [402, 210] on label "F" at bounding box center [408, 210] width 65 height 14
click at [409, 210] on input "F" at bounding box center [411, 212] width 4 height 4
radio input "true"
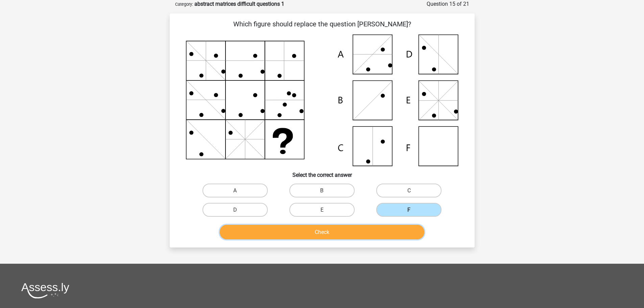
click at [373, 232] on button "Check" at bounding box center [322, 232] width 205 height 15
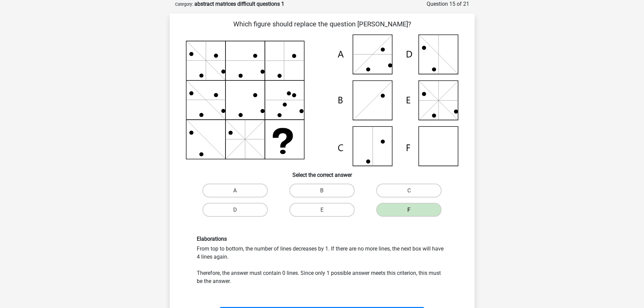
scroll to position [237, 0]
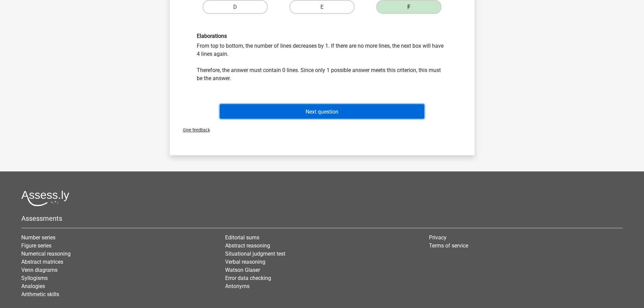
click at [348, 111] on button "Next question" at bounding box center [322, 111] width 205 height 15
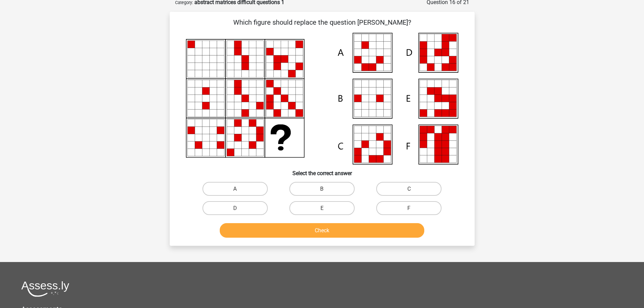
scroll to position [34, 0]
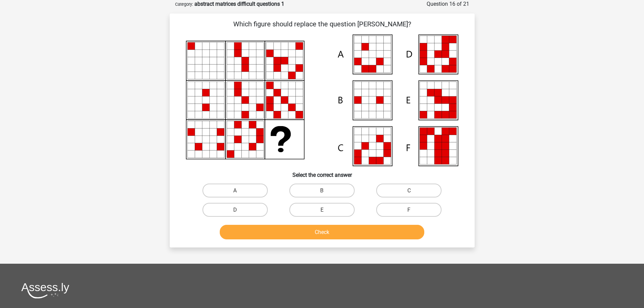
drag, startPoint x: 309, startPoint y: 213, endPoint x: 308, endPoint y: 226, distance: 12.2
click at [309, 213] on label "E" at bounding box center [321, 210] width 65 height 14
click at [322, 213] on input "E" at bounding box center [324, 212] width 4 height 4
radio input "true"
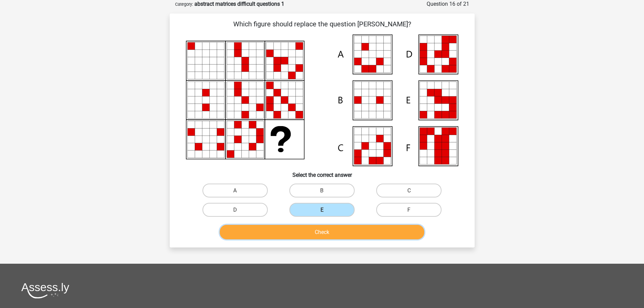
click at [313, 232] on button "Check" at bounding box center [322, 232] width 205 height 15
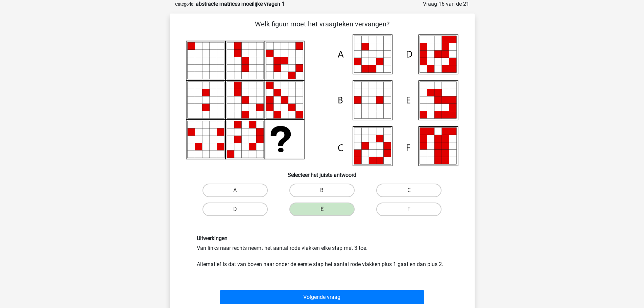
scroll to position [203, 0]
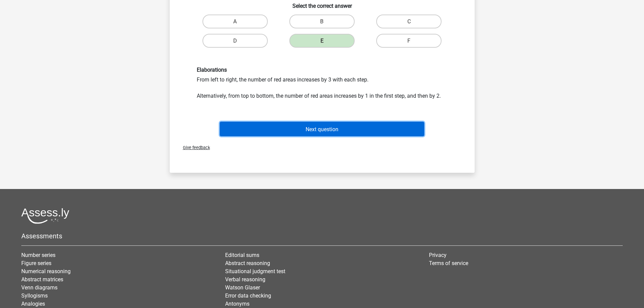
click at [323, 127] on font "Next question" at bounding box center [322, 129] width 33 height 6
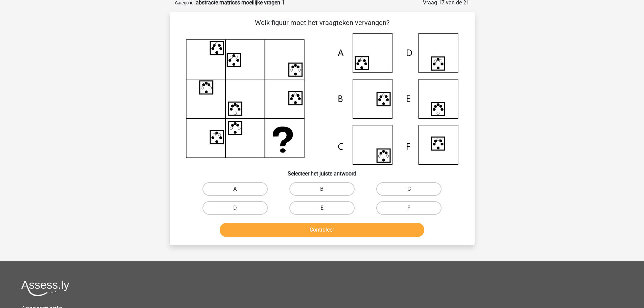
scroll to position [34, 0]
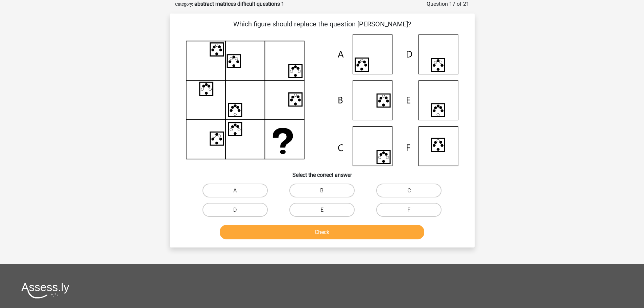
click at [437, 66] on icon at bounding box center [437, 64] width 13 height 13
click at [239, 212] on input "D" at bounding box center [237, 212] width 4 height 4
radio input "true"
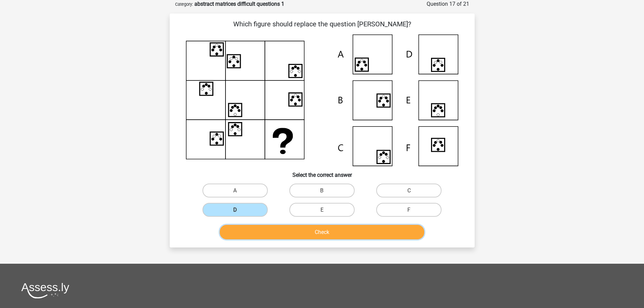
click at [269, 232] on button "Check" at bounding box center [322, 232] width 205 height 15
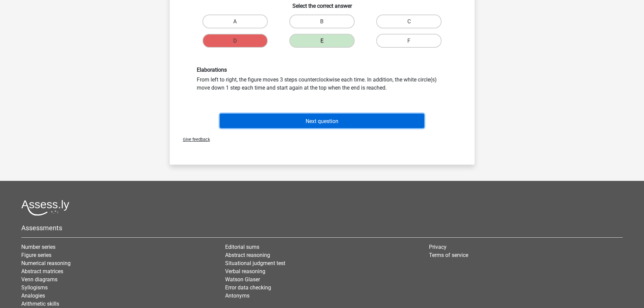
click at [320, 121] on font "Next question" at bounding box center [322, 121] width 33 height 6
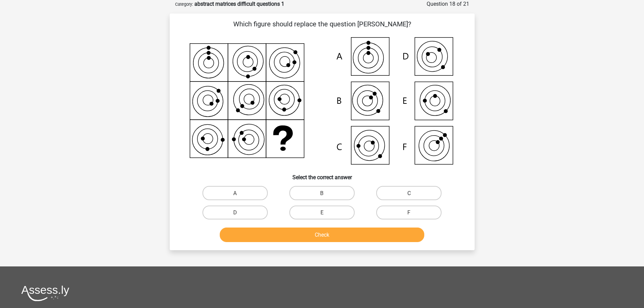
click at [399, 193] on label "C" at bounding box center [408, 193] width 65 height 14
click at [409, 193] on input "C" at bounding box center [411, 195] width 4 height 4
radio input "true"
click at [355, 234] on button "Check" at bounding box center [322, 235] width 205 height 15
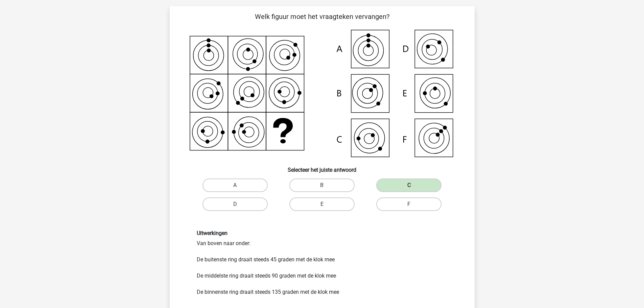
scroll to position [203, 0]
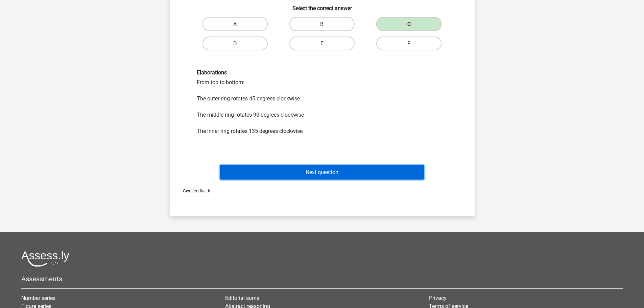
click at [348, 169] on button "Next question" at bounding box center [322, 172] width 205 height 15
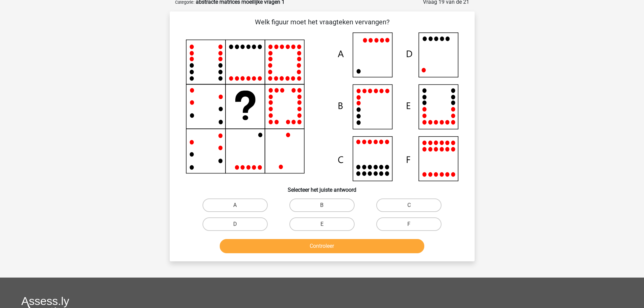
scroll to position [34, 0]
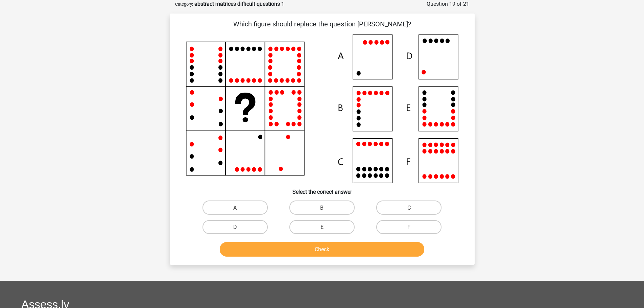
click at [223, 224] on label "D" at bounding box center [235, 227] width 65 height 14
click at [235, 227] on input "D" at bounding box center [237, 229] width 4 height 4
radio input "true"
click at [301, 247] on button "Check" at bounding box center [322, 249] width 205 height 15
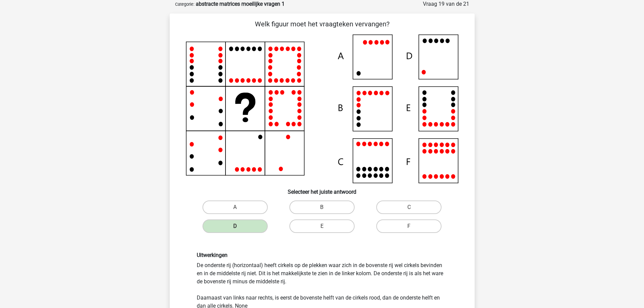
scroll to position [203, 0]
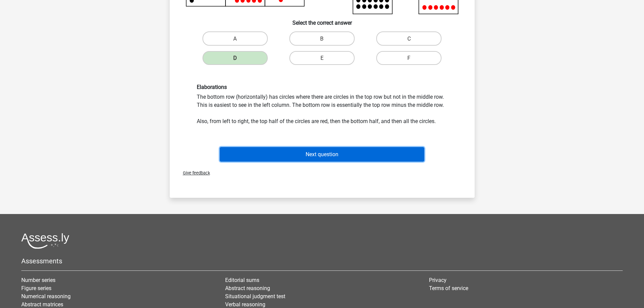
click at [323, 154] on font "Next question" at bounding box center [322, 154] width 33 height 6
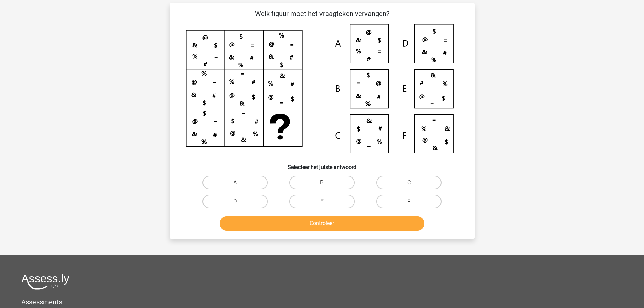
scroll to position [34, 0]
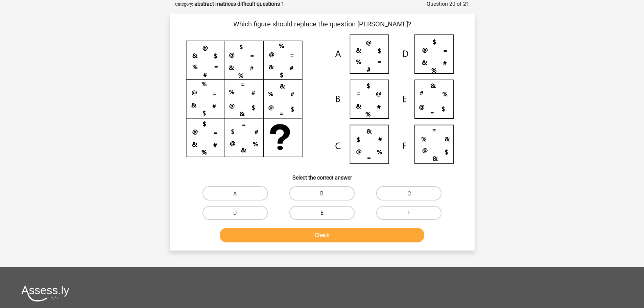
click at [392, 192] on label "C" at bounding box center [408, 193] width 65 height 14
click at [409, 193] on input "C" at bounding box center [411, 195] width 4 height 4
radio input "true"
click at [341, 235] on button "Check" at bounding box center [322, 235] width 205 height 15
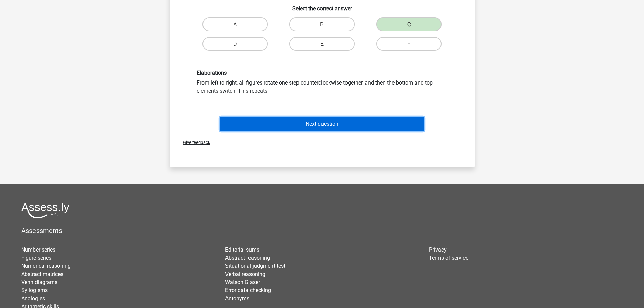
click at [322, 120] on button "Next question" at bounding box center [322, 124] width 205 height 15
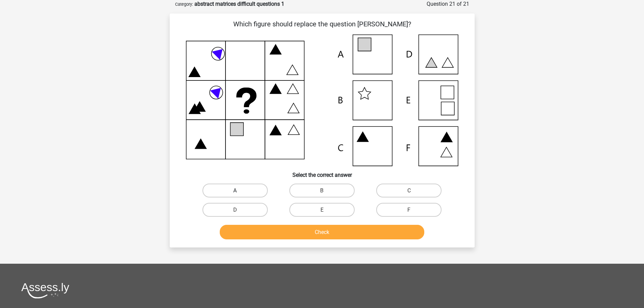
click at [226, 190] on label "A" at bounding box center [235, 191] width 65 height 14
click at [235, 190] on input "A" at bounding box center [237, 192] width 4 height 4
radio input "true"
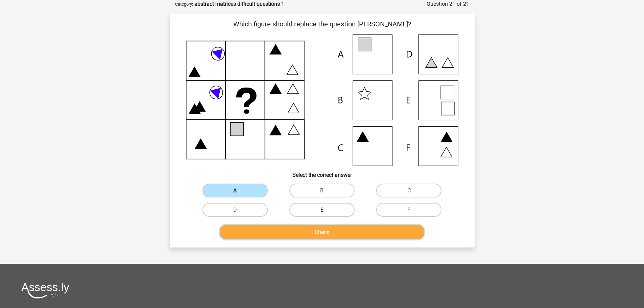
click at [293, 229] on button "Check" at bounding box center [322, 232] width 205 height 15
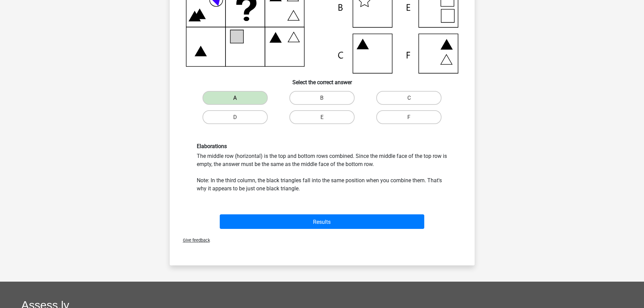
scroll to position [135, 0]
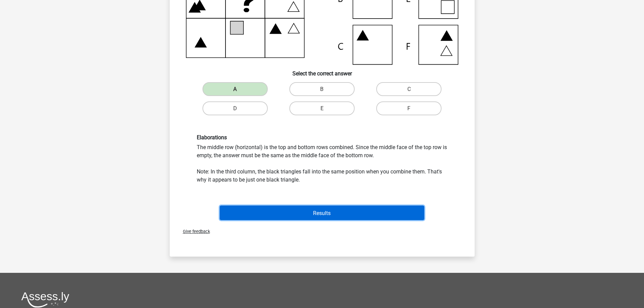
click at [317, 216] on font "Results" at bounding box center [322, 213] width 18 height 6
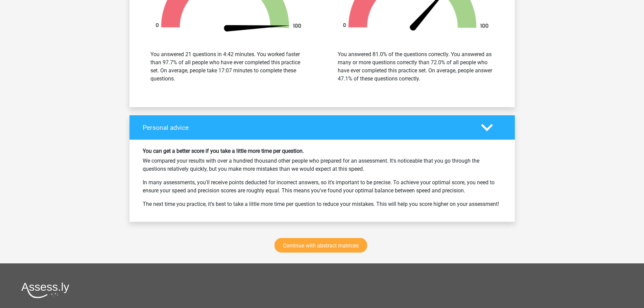
scroll to position [1082, 0]
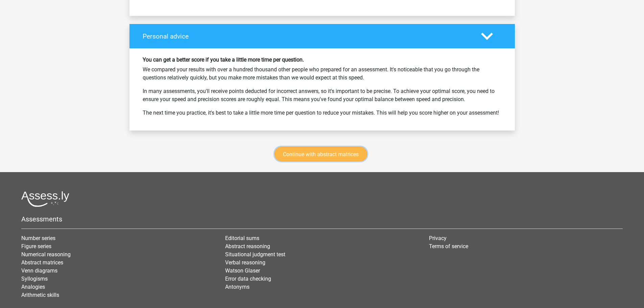
click at [303, 157] on link "Continue with abstract matrices" at bounding box center [321, 154] width 93 height 15
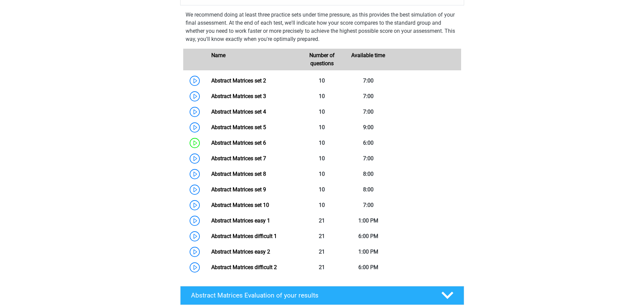
scroll to position [302, 0]
